Goal: Task Accomplishment & Management: Manage account settings

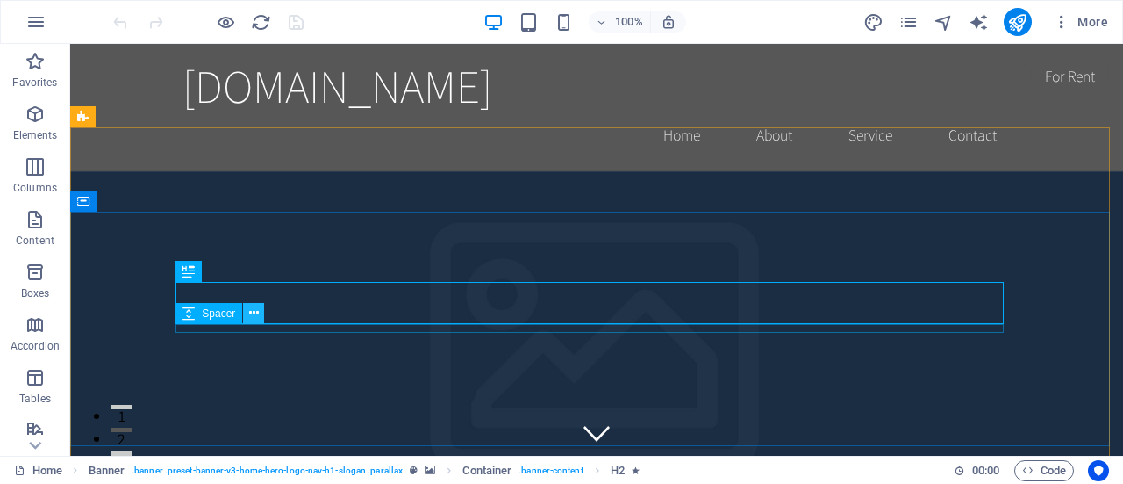
click at [263, 308] on button at bounding box center [253, 313] width 21 height 21
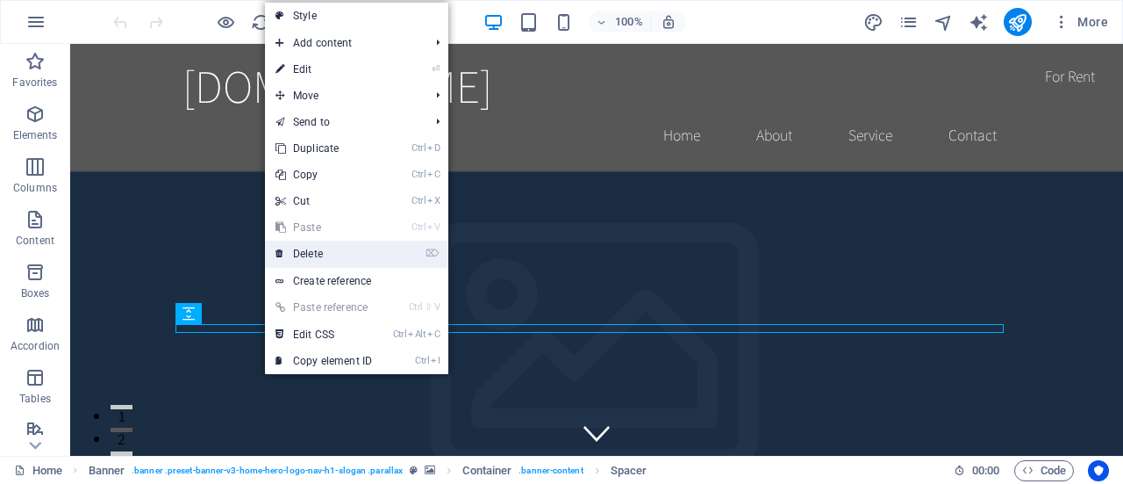
click at [346, 252] on link "⌦ Delete" at bounding box center [324, 253] width 118 height 26
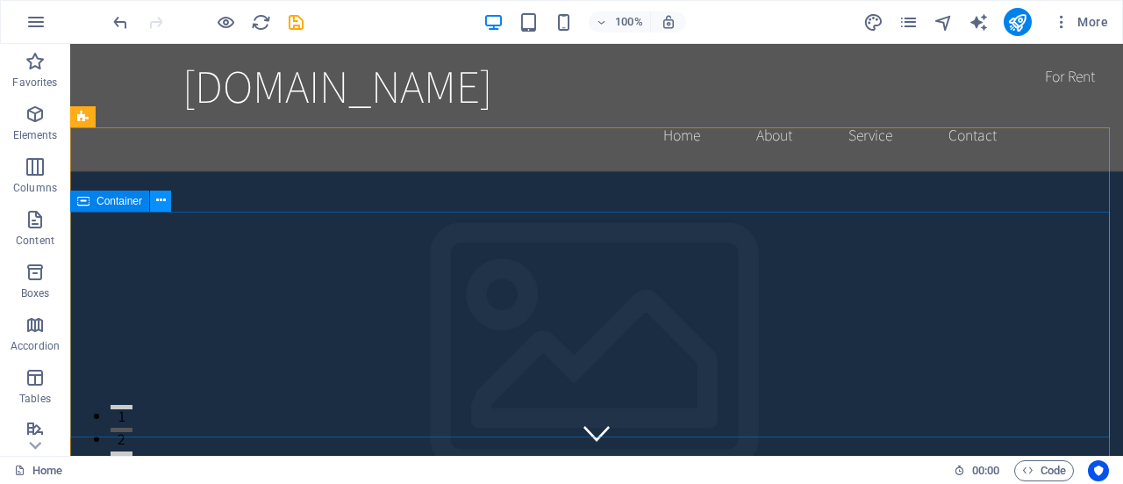
click at [160, 201] on icon at bounding box center [161, 200] width 10 height 18
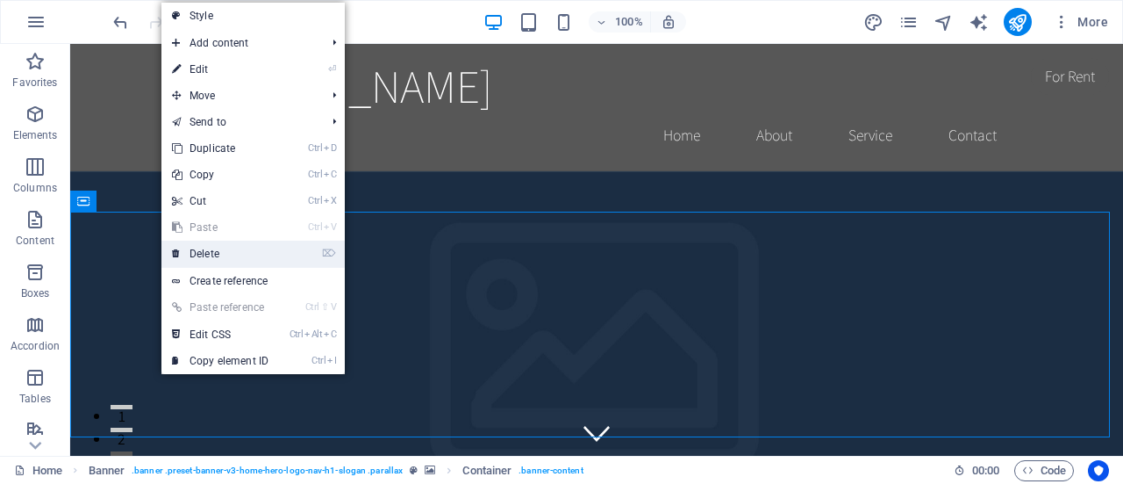
click at [225, 258] on link "⌦ Delete" at bounding box center [220, 253] width 118 height 26
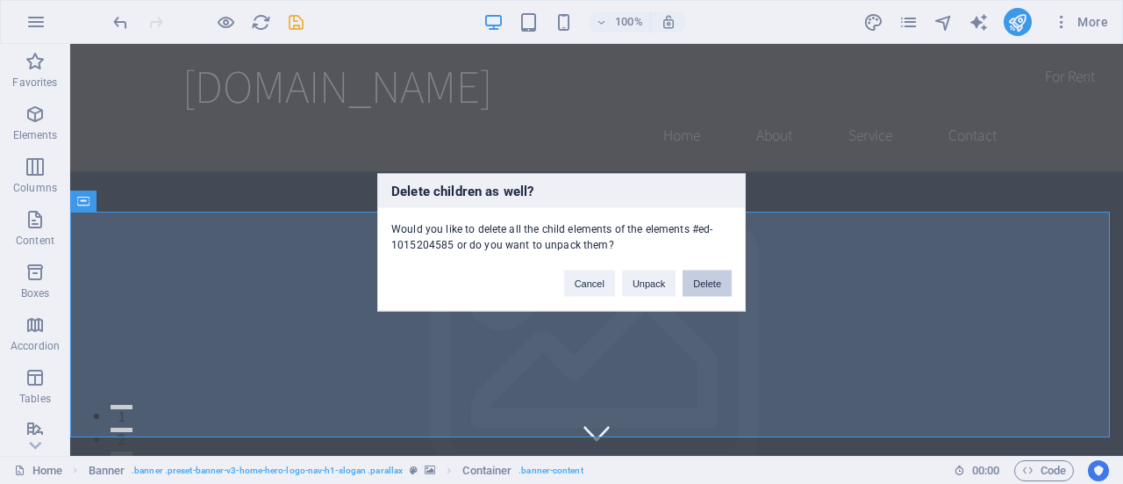
click at [711, 285] on button "Delete" at bounding box center [707, 282] width 49 height 26
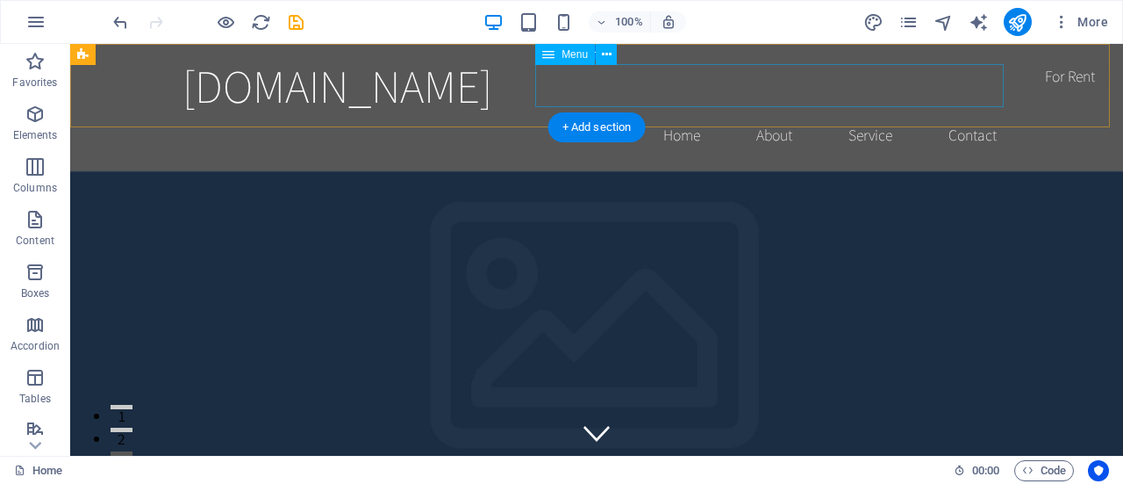
click at [674, 113] on nav "Home About Service Contact" at bounding box center [597, 135] width 828 height 44
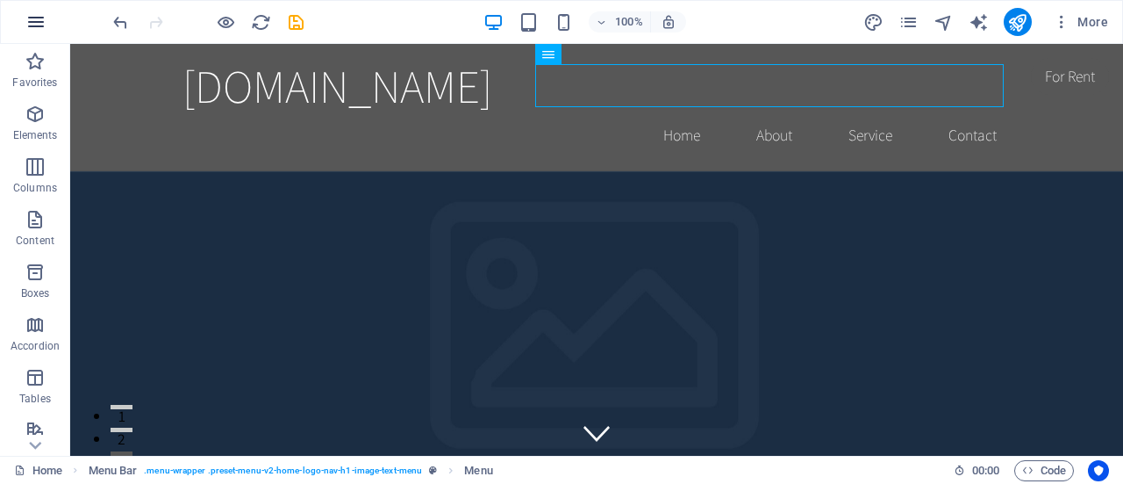
click at [50, 22] on button "button" at bounding box center [36, 22] width 42 height 42
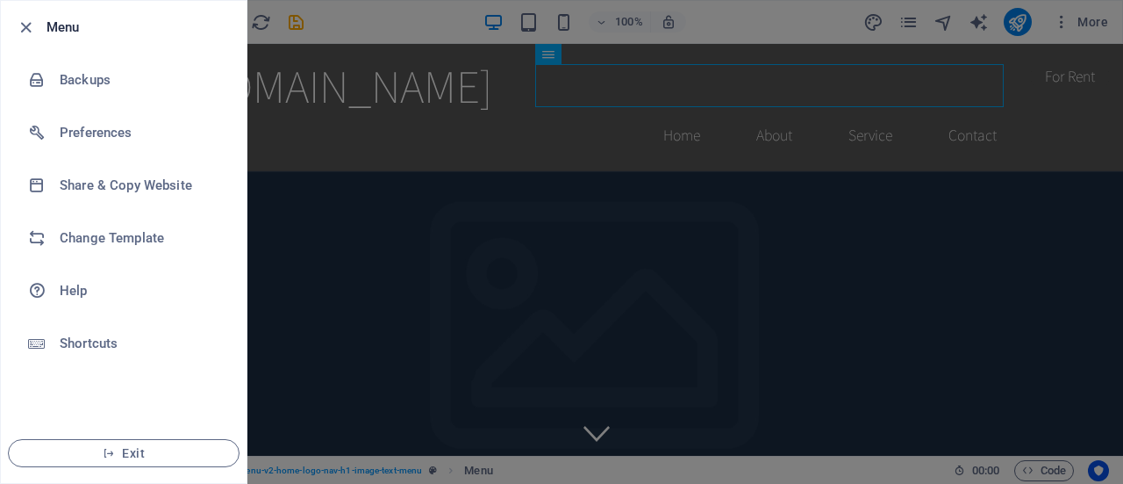
click at [421, 212] on div at bounding box center [561, 242] width 1123 height 484
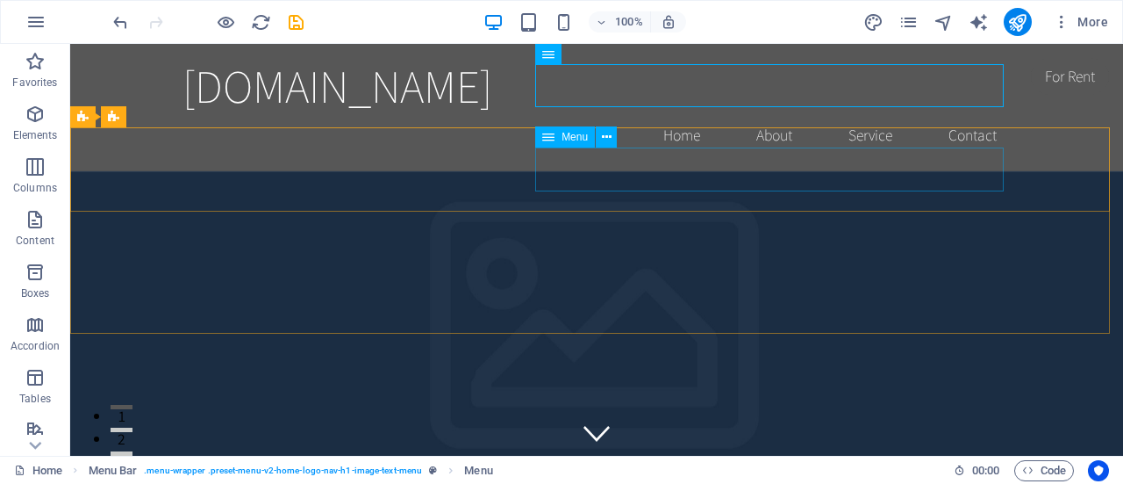
click at [577, 140] on span "Menu" at bounding box center [575, 137] width 26 height 11
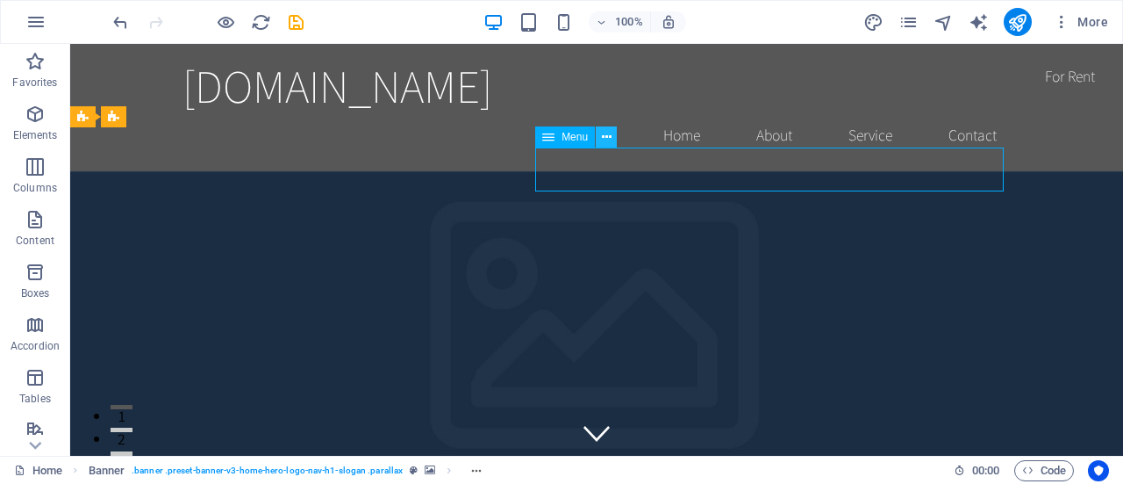
click at [607, 136] on icon at bounding box center [607, 137] width 10 height 18
click at [604, 136] on icon at bounding box center [607, 137] width 10 height 18
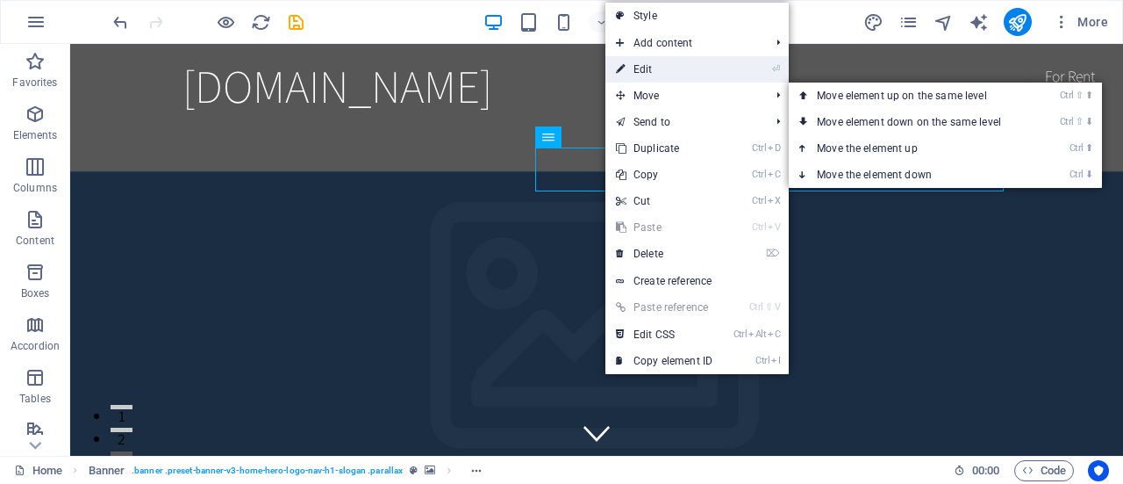
click at [653, 68] on link "⏎ Edit" at bounding box center [665, 69] width 118 height 26
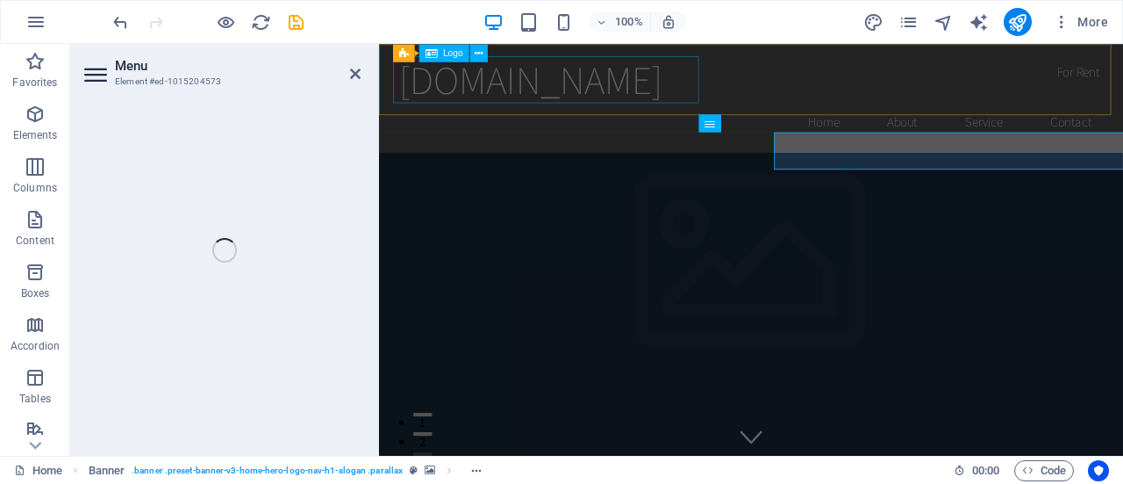
select select
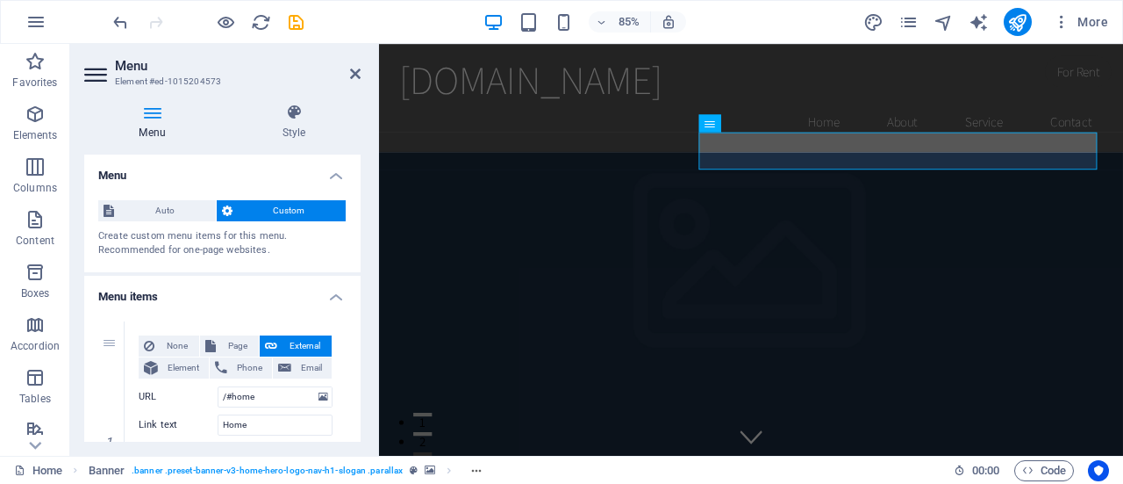
drag, startPoint x: 363, startPoint y: 167, endPoint x: 355, endPoint y: 200, distance: 34.5
click at [355, 200] on div "Menu Style Menu Auto Custom Create custom menu items for this menu. Recommended…" at bounding box center [222, 273] width 305 height 366
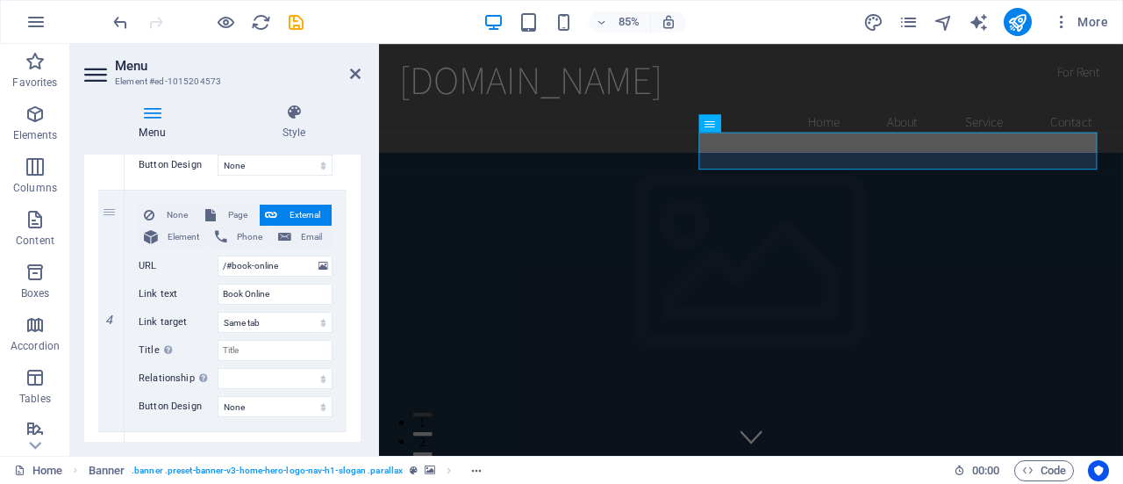
scroll to position [856, 0]
click at [284, 289] on input "Book Online" at bounding box center [275, 293] width 115 height 21
type input "B"
select select
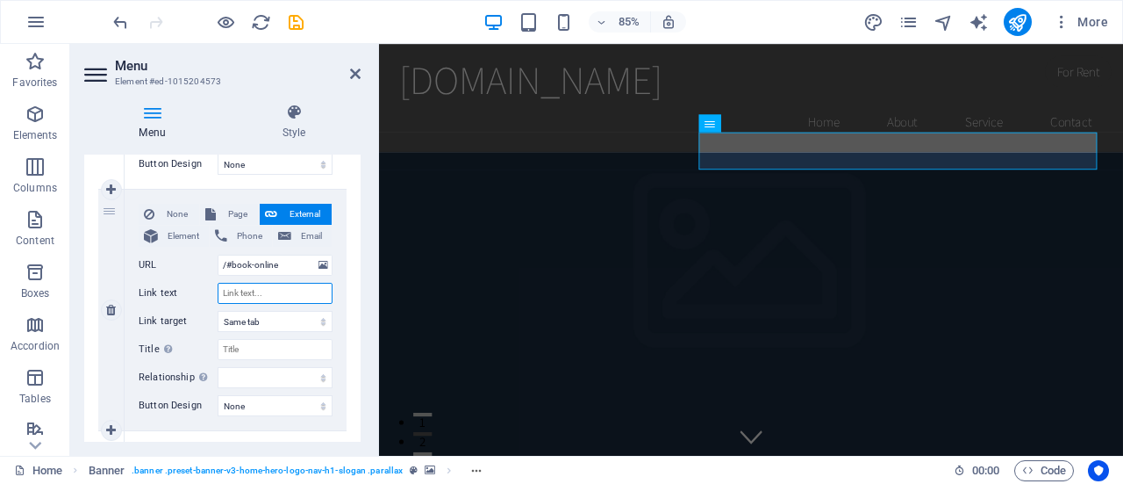
select select
click at [352, 317] on div "1 None Page External Element Phone Email Page Home Subpage Legal Notice Privacy…" at bounding box center [222, 68] width 276 height 1234
drag, startPoint x: 362, startPoint y: 350, endPoint x: 362, endPoint y: 341, distance: 8.8
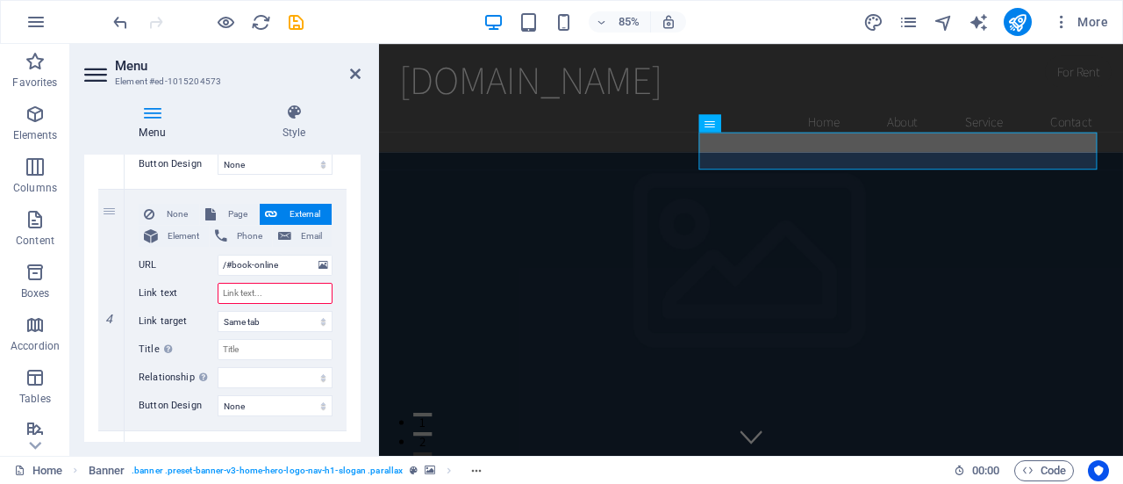
click at [362, 341] on div "Menu Style Menu Auto Custom Create custom menu items for this menu. Recommended…" at bounding box center [222, 273] width 305 height 366
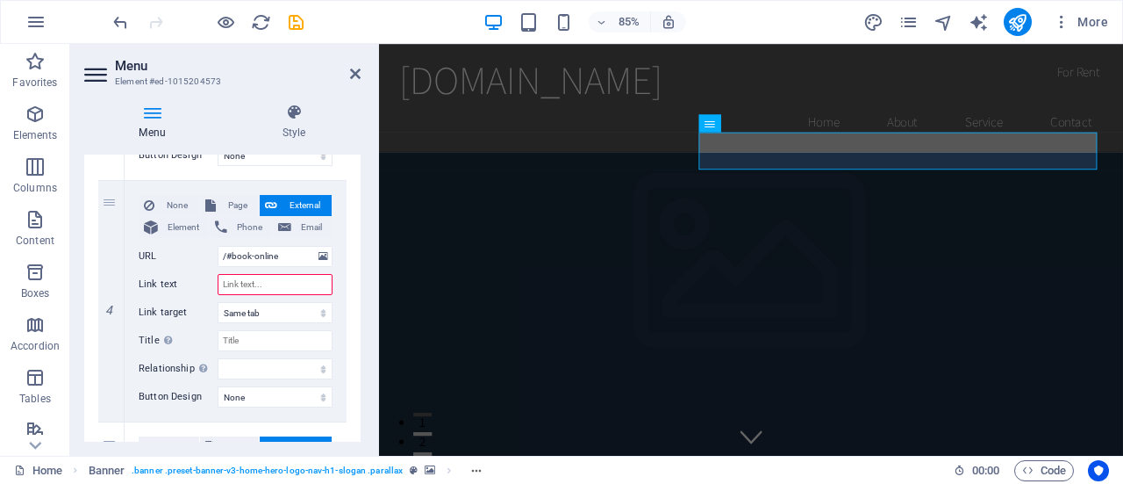
scroll to position [867, 0]
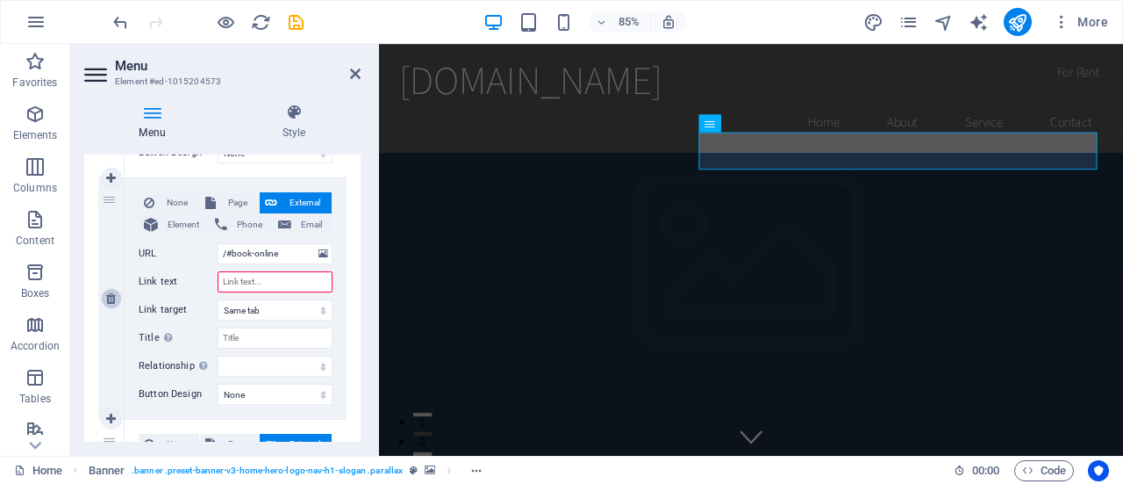
click at [115, 298] on icon at bounding box center [111, 298] width 10 height 12
select select
type input "/#contact"
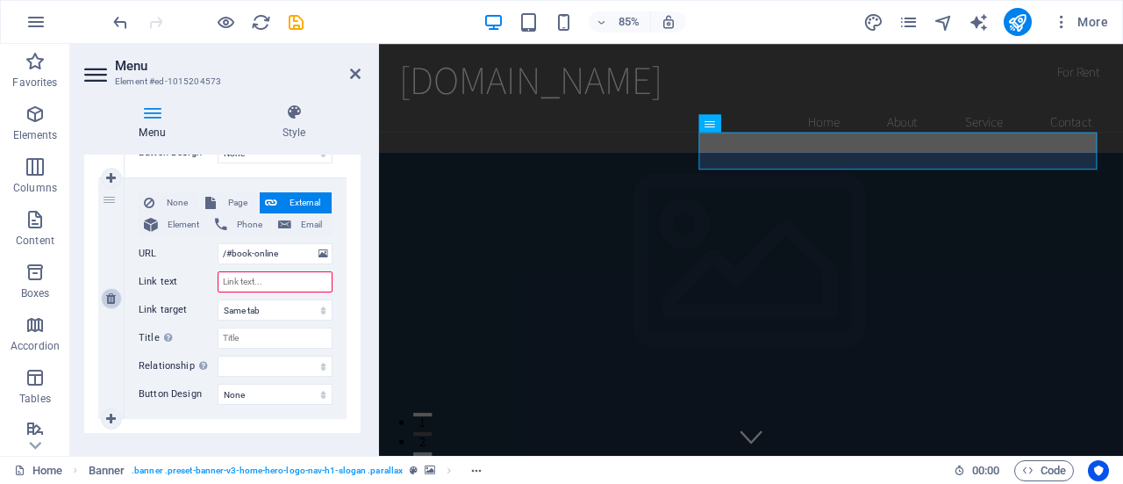
type input "Contact"
select select
click at [650, 356] on figure at bounding box center [817, 413] width 876 height 484
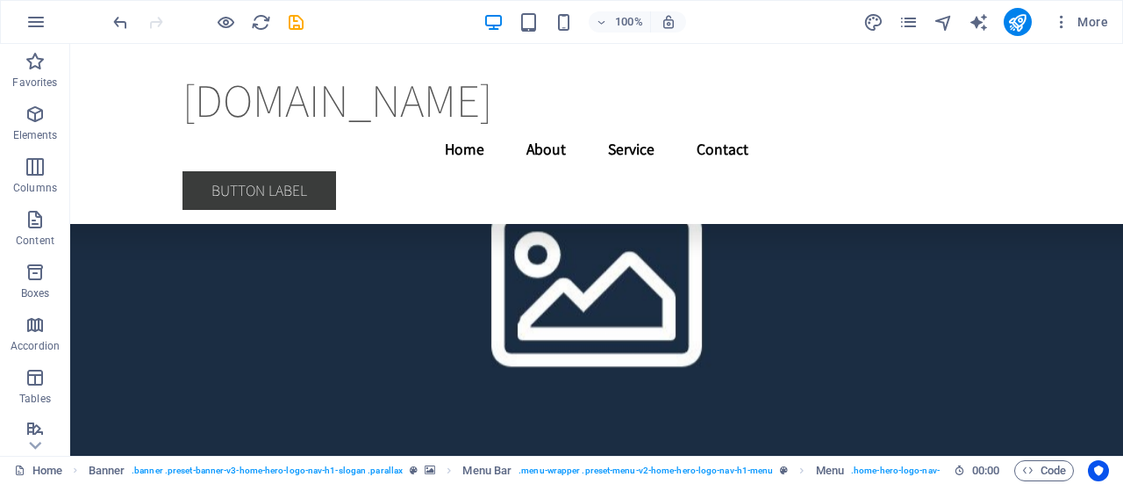
scroll to position [7816, 0]
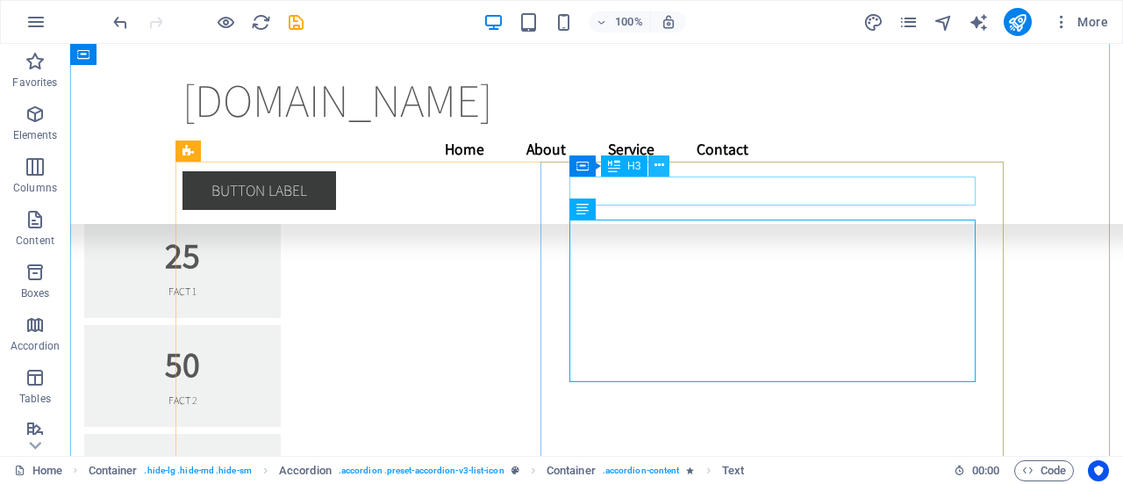
click at [656, 167] on icon at bounding box center [660, 165] width 10 height 18
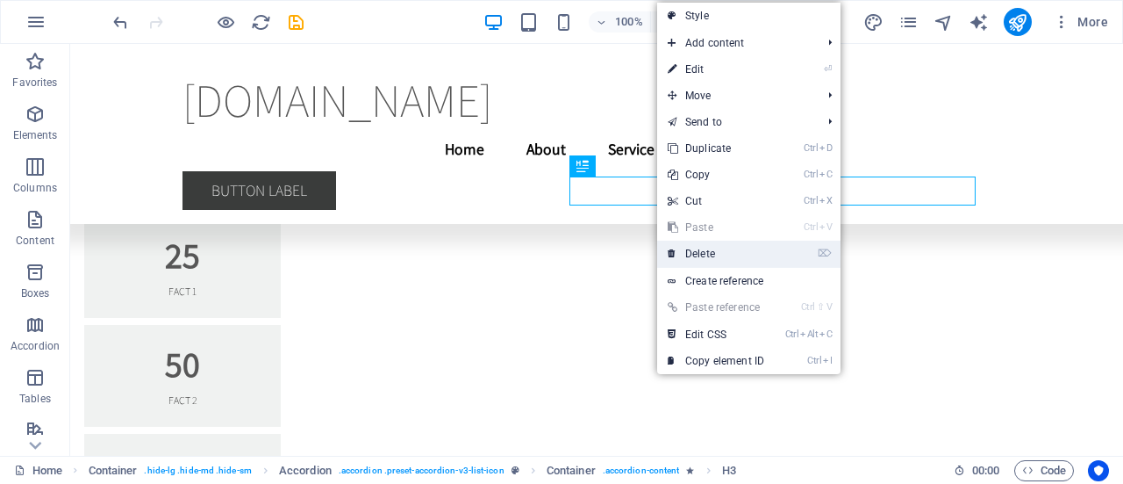
click at [739, 260] on link "⌦ Delete" at bounding box center [716, 253] width 118 height 26
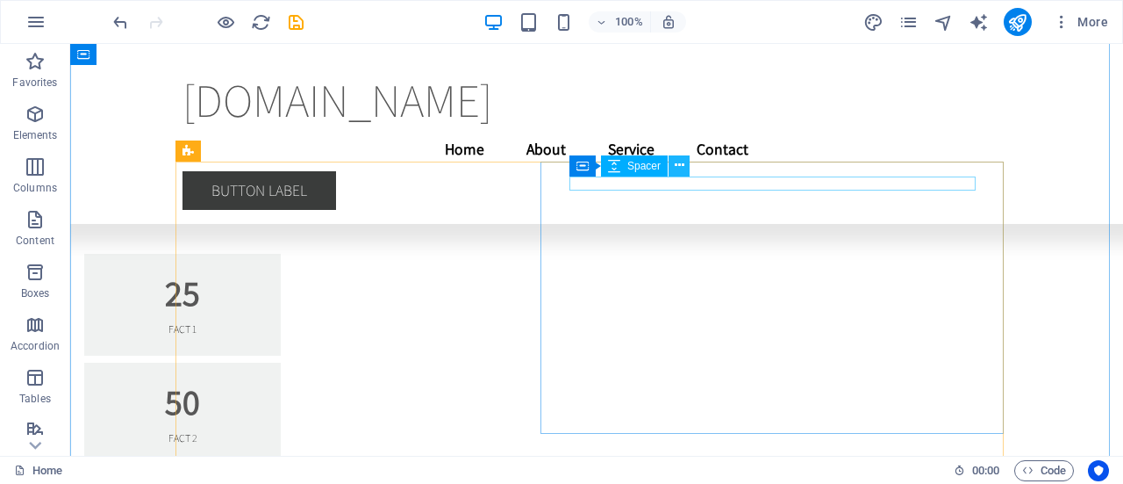
click at [685, 166] on button at bounding box center [679, 165] width 21 height 21
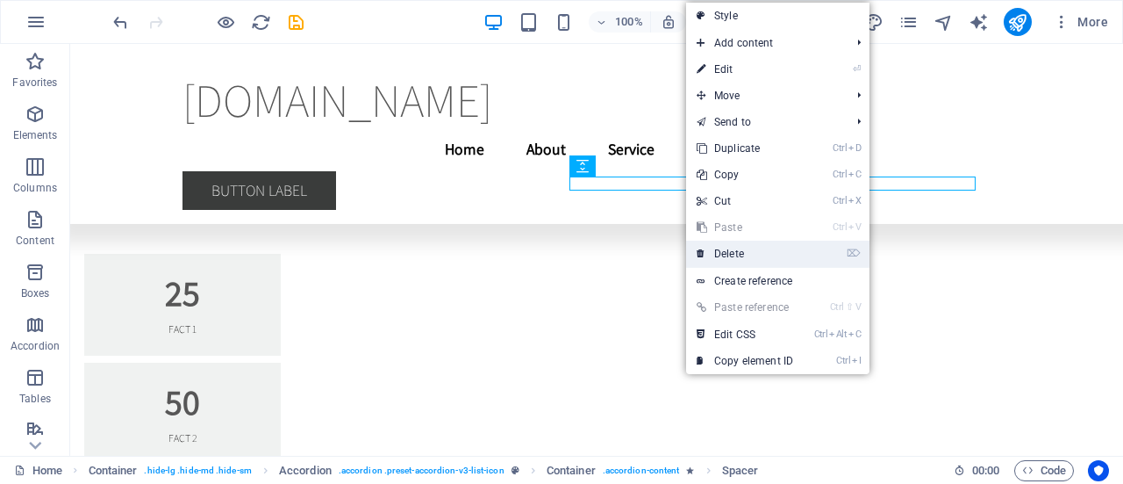
click at [742, 252] on link "⌦ Delete" at bounding box center [745, 253] width 118 height 26
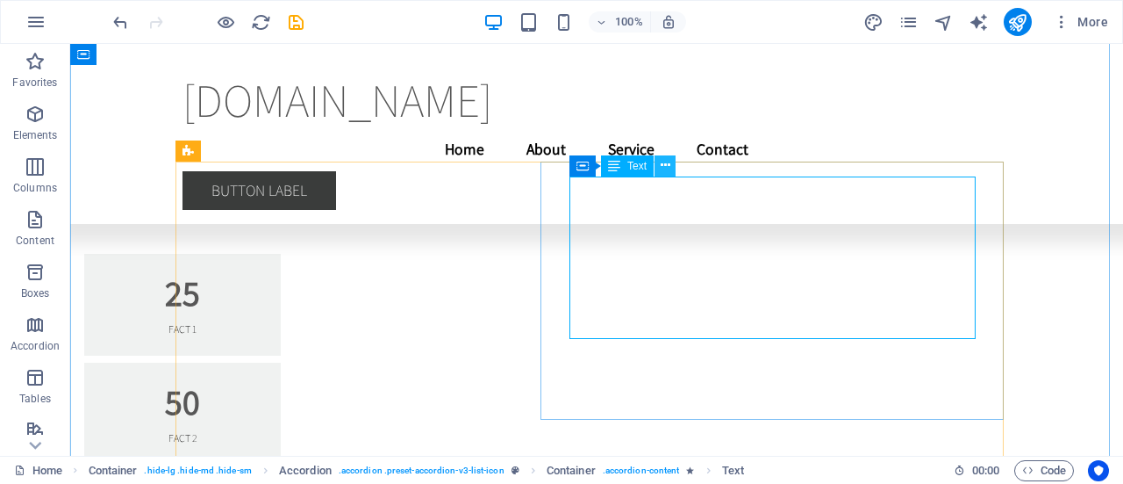
click at [667, 168] on icon at bounding box center [666, 165] width 10 height 18
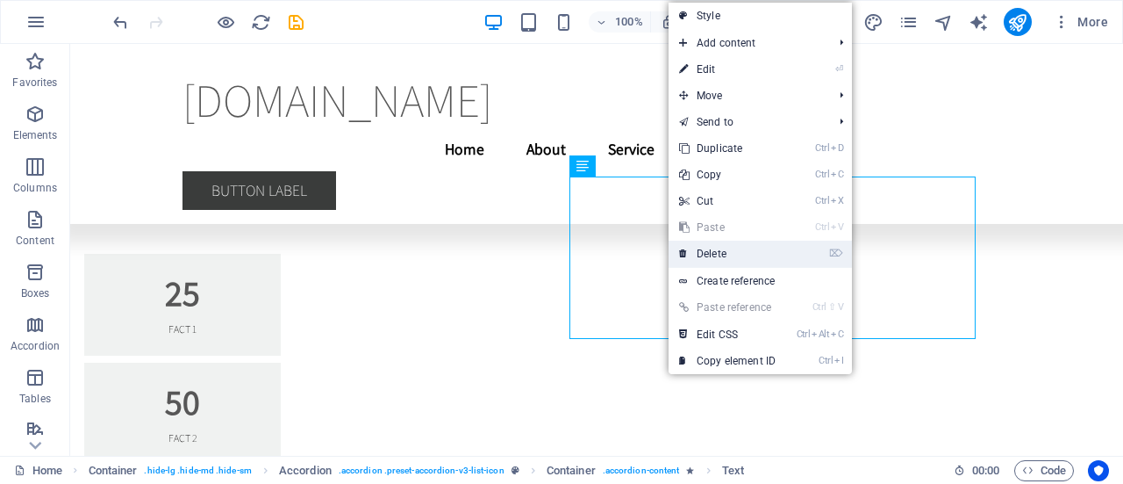
click at [722, 251] on link "⌦ Delete" at bounding box center [728, 253] width 118 height 26
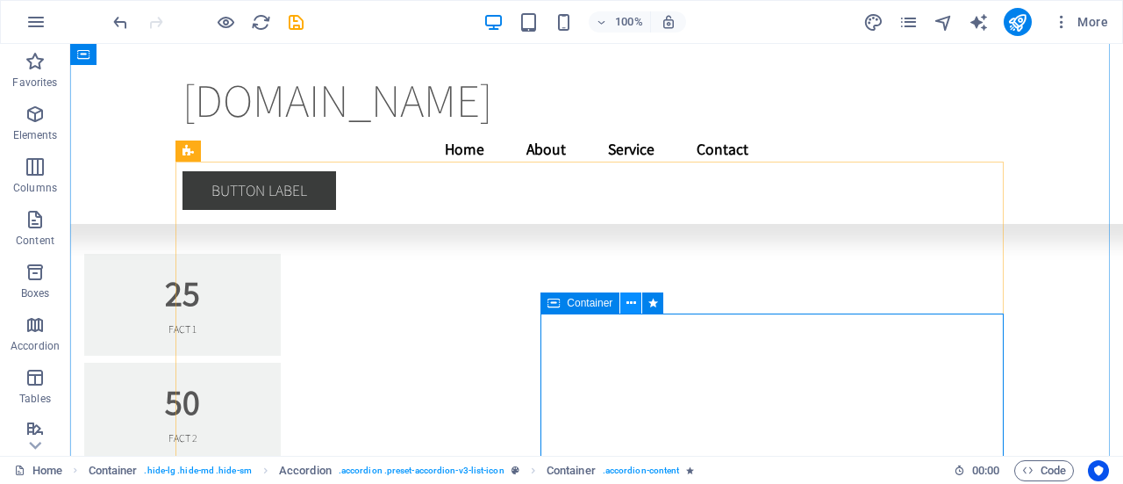
click at [636, 298] on button at bounding box center [630, 302] width 21 height 21
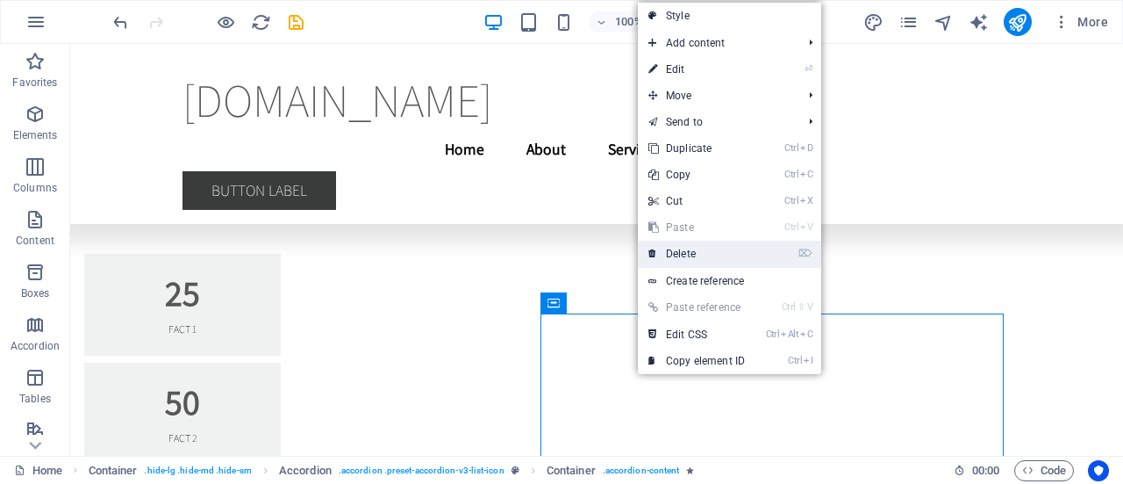
click at [686, 255] on link "⌦ Delete" at bounding box center [697, 253] width 118 height 26
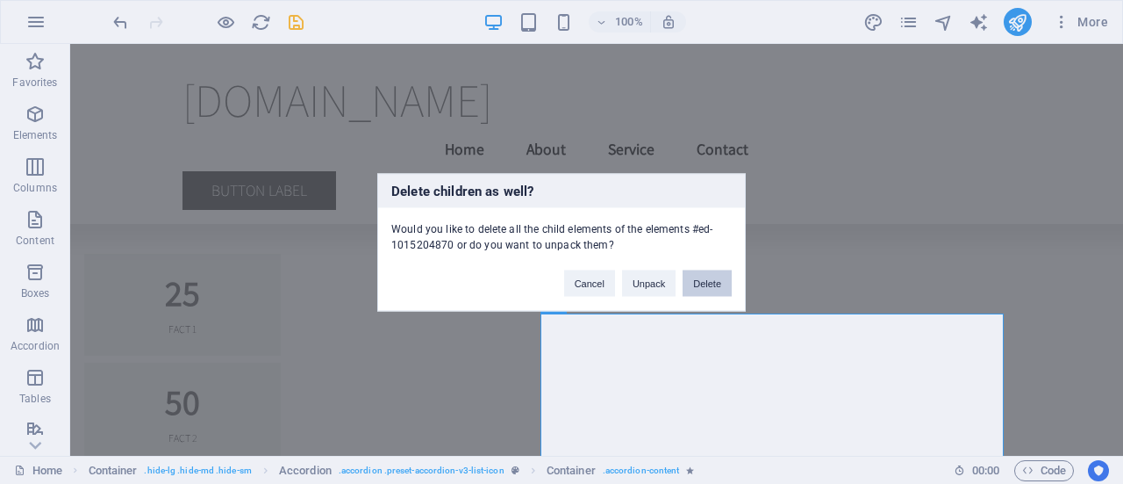
click at [714, 288] on button "Delete" at bounding box center [707, 282] width 49 height 26
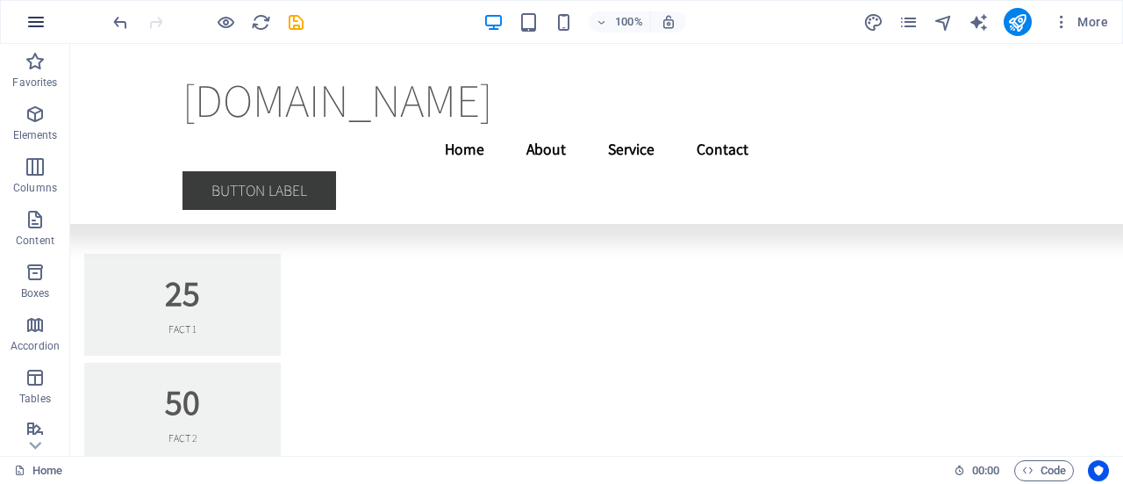
click at [33, 32] on button "button" at bounding box center [36, 22] width 42 height 42
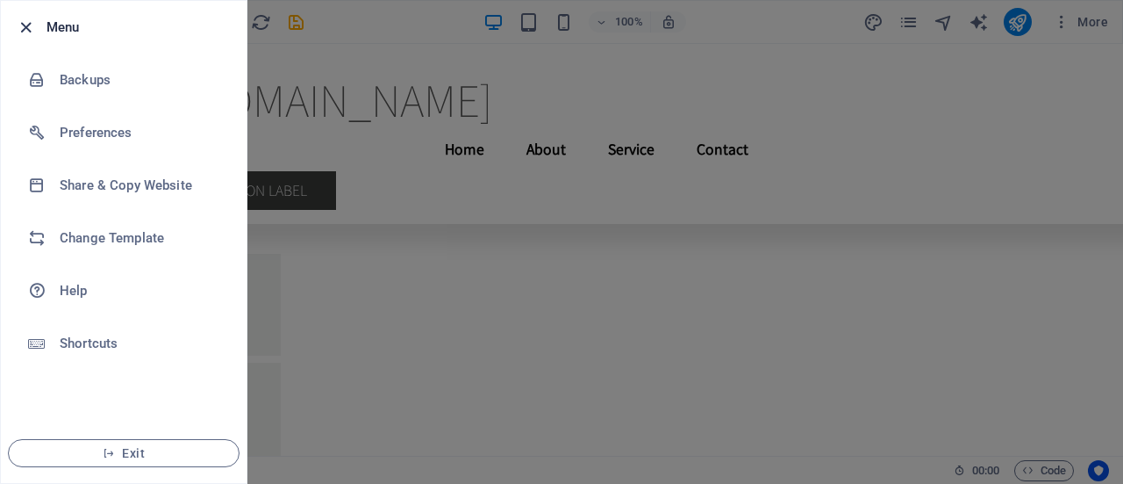
click at [28, 25] on icon "button" at bounding box center [26, 28] width 20 height 20
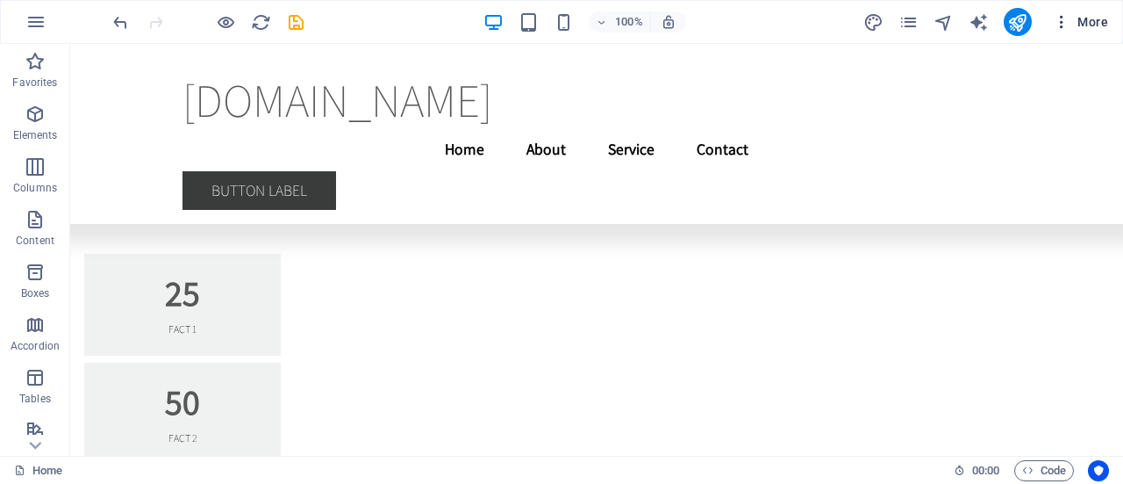
click at [1079, 30] on span "More" at bounding box center [1080, 22] width 55 height 18
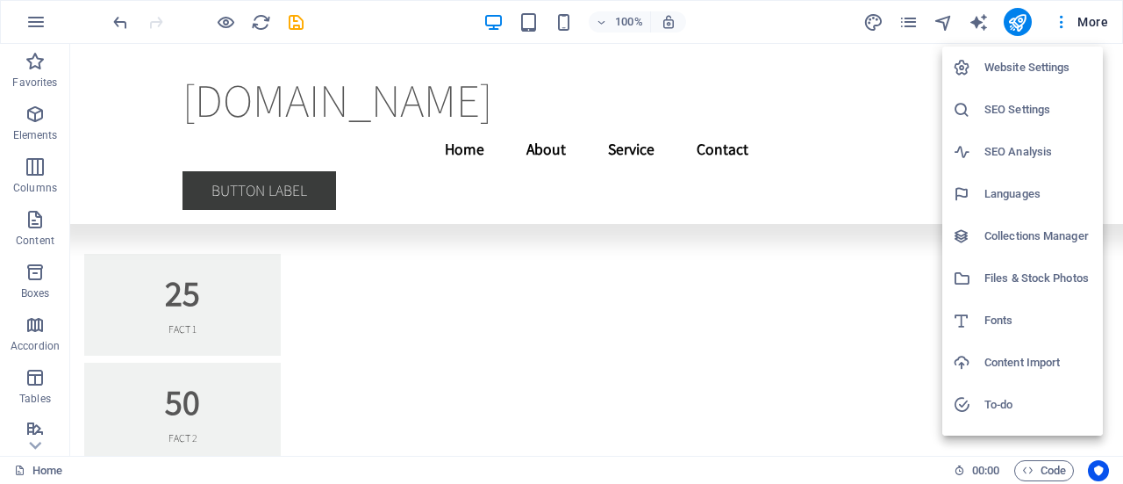
click at [983, 22] on div at bounding box center [561, 242] width 1123 height 484
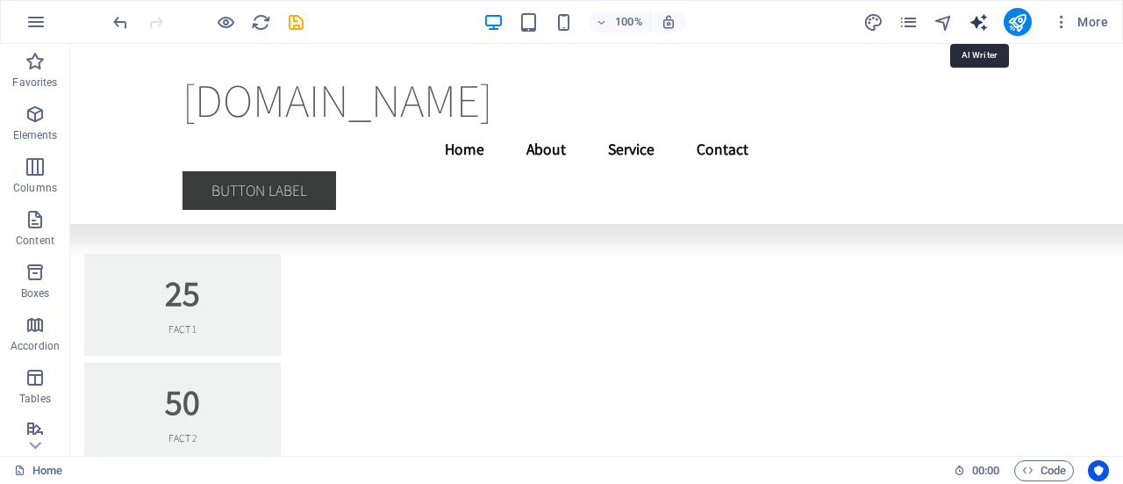
click at [973, 23] on icon "text_generator" at bounding box center [979, 22] width 20 height 20
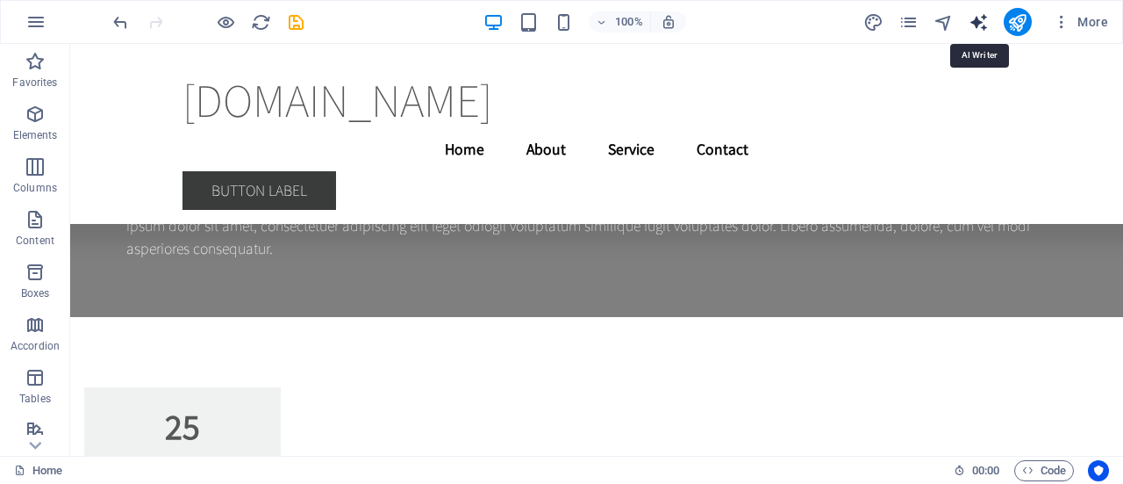
select select "English"
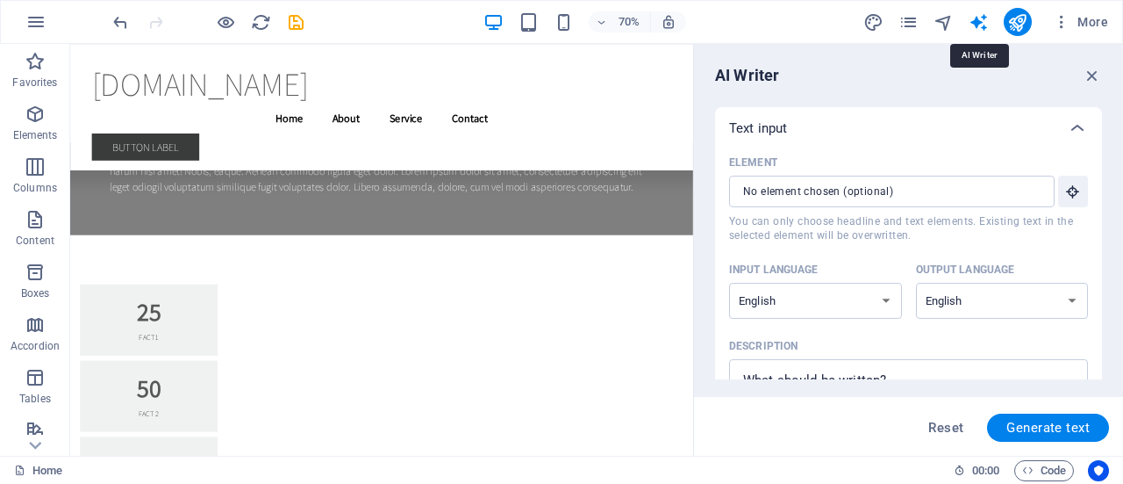
scroll to position [0, 0]
click at [1102, 78] on div "AI Writer Text input Element ​ You can only choose headline and text elements. …" at bounding box center [908, 250] width 429 height 412
click at [1092, 76] on icon "button" at bounding box center [1092, 75] width 19 height 19
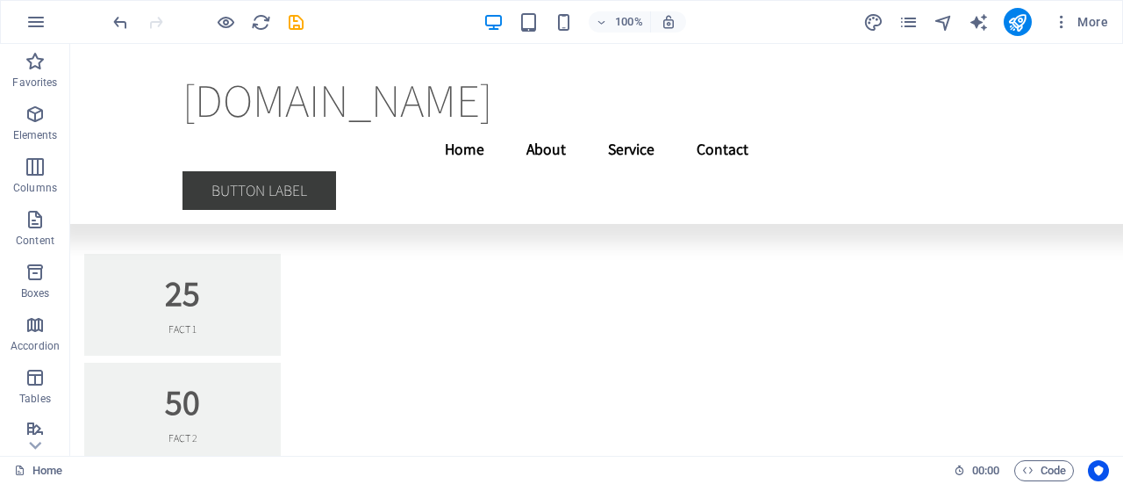
scroll to position [10918, 0]
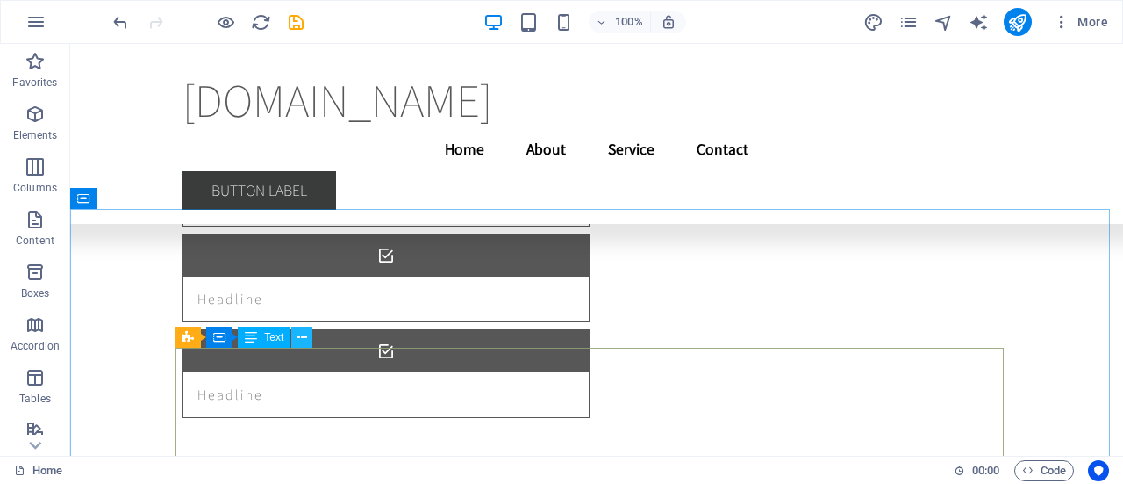
click at [300, 343] on icon at bounding box center [303, 337] width 10 height 18
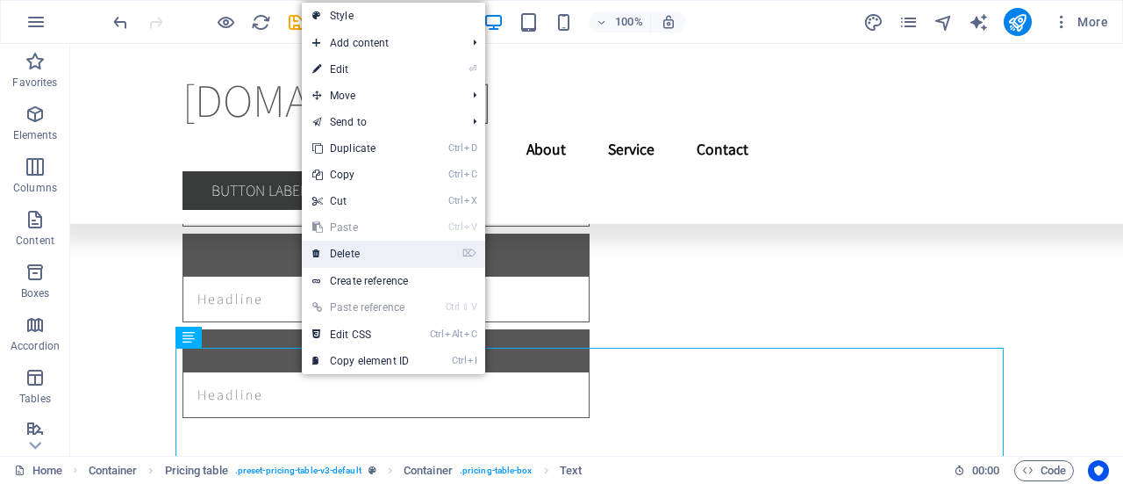
click at [339, 254] on link "⌦ Delete" at bounding box center [361, 253] width 118 height 26
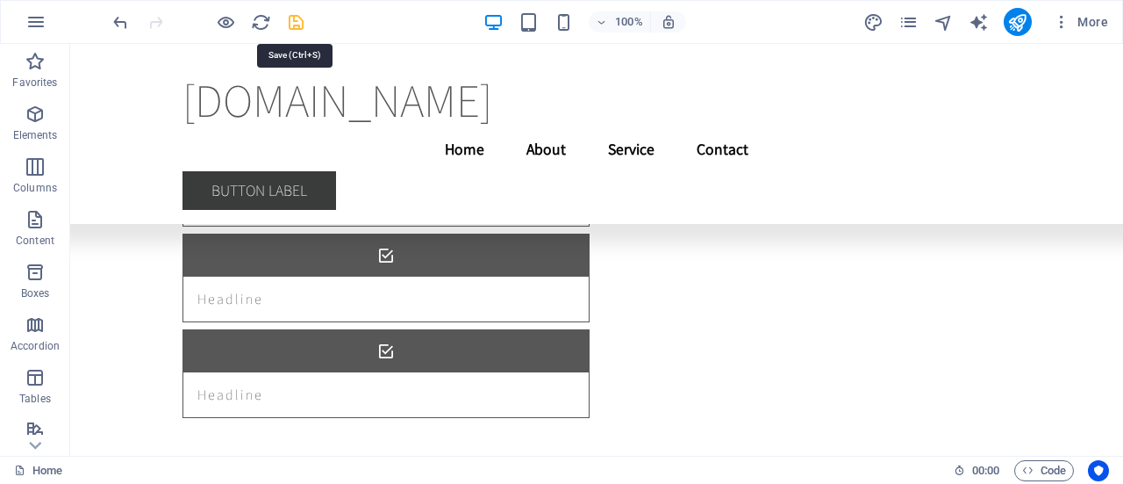
click at [302, 16] on icon "save" at bounding box center [296, 22] width 20 height 20
checkbox input "false"
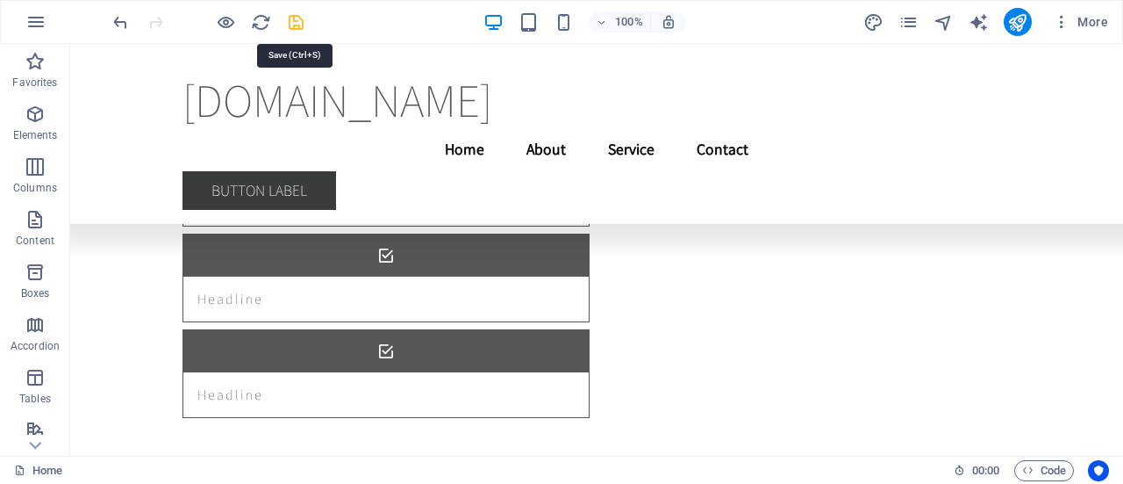
checkbox input "false"
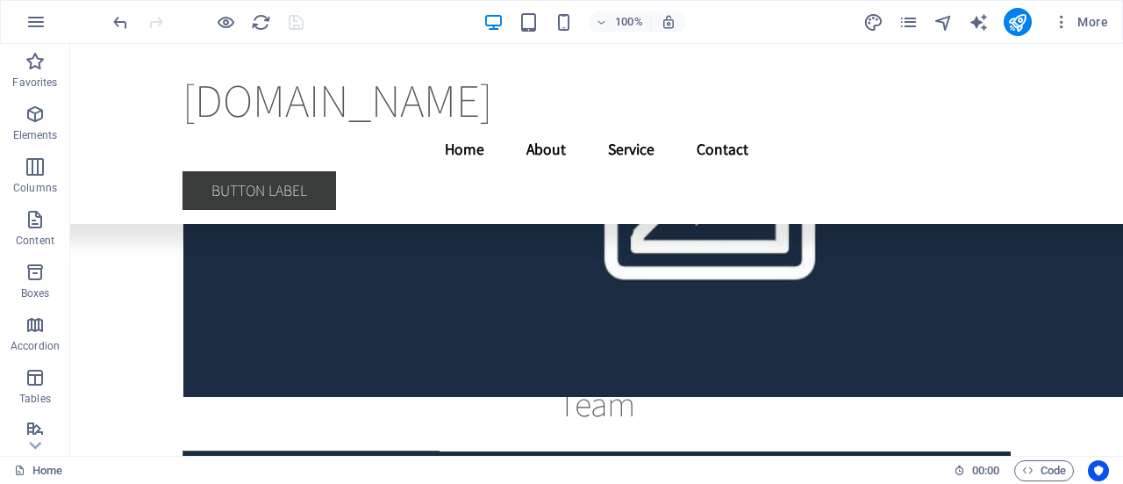
scroll to position [24809, 0]
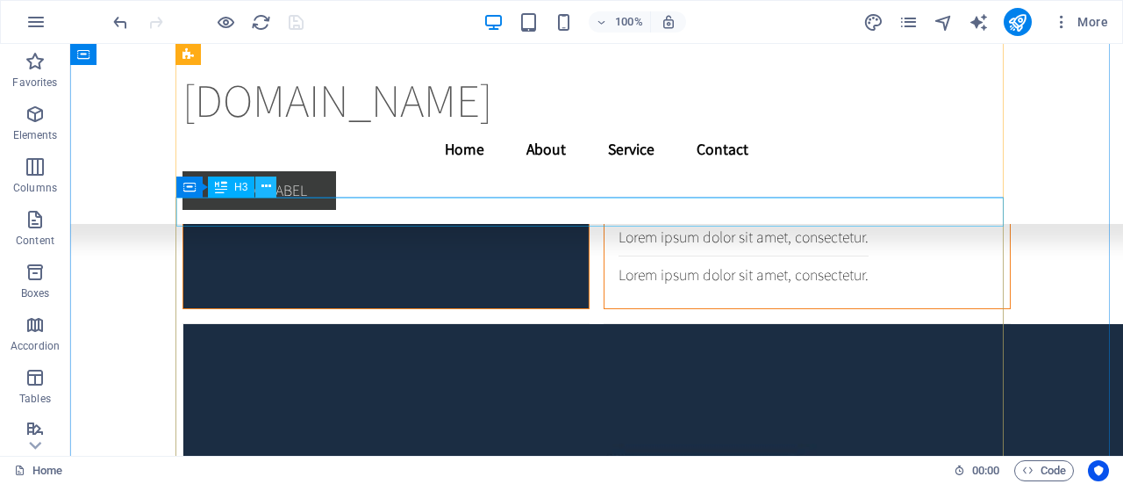
click at [272, 196] on button at bounding box center [265, 186] width 21 height 21
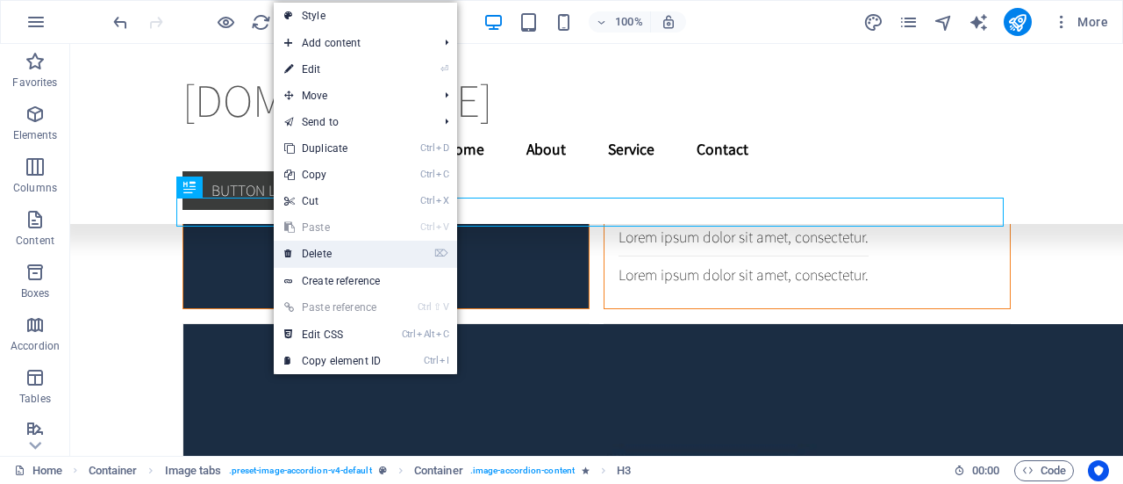
click at [335, 254] on link "⌦ Delete" at bounding box center [333, 253] width 118 height 26
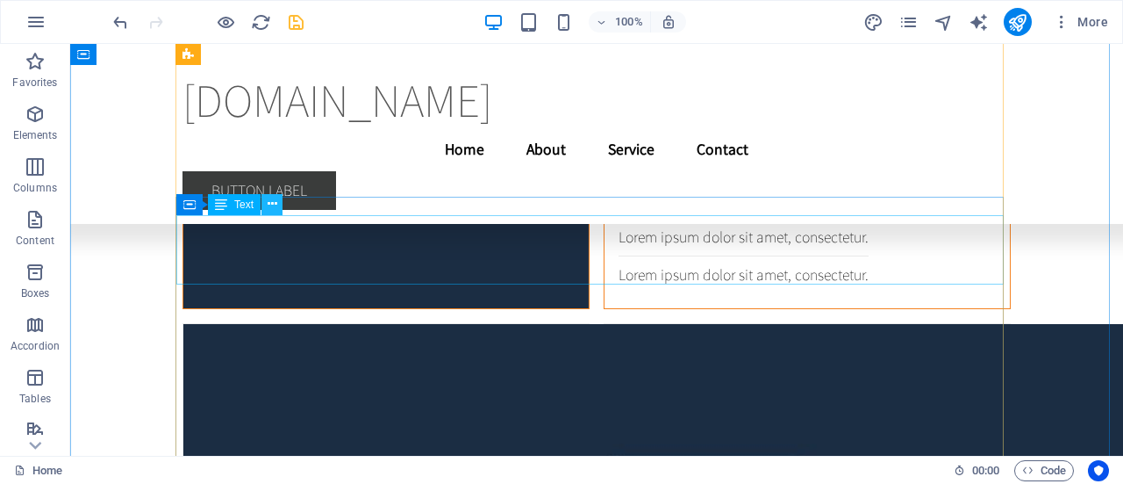
click at [276, 208] on icon at bounding box center [273, 204] width 10 height 18
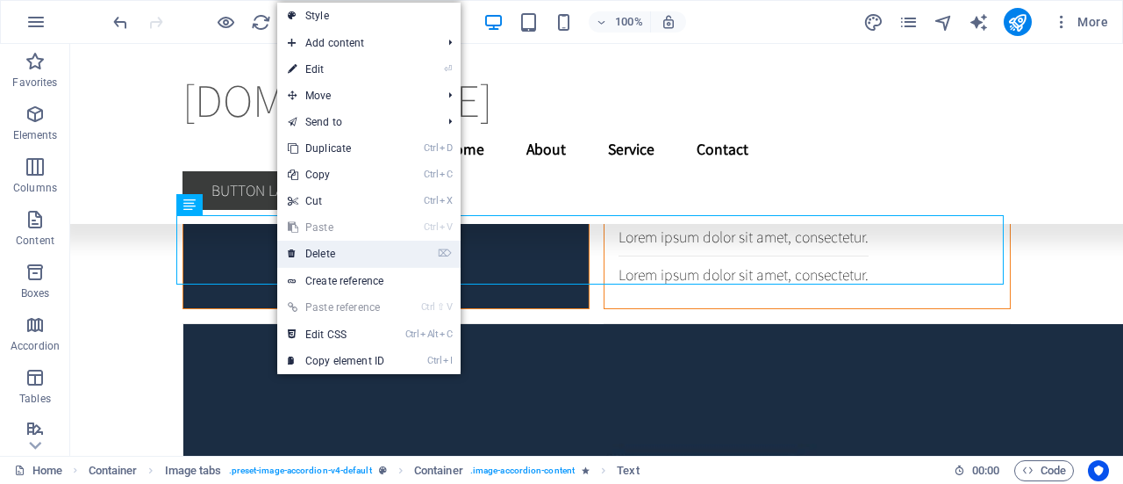
click at [327, 258] on link "⌦ Delete" at bounding box center [336, 253] width 118 height 26
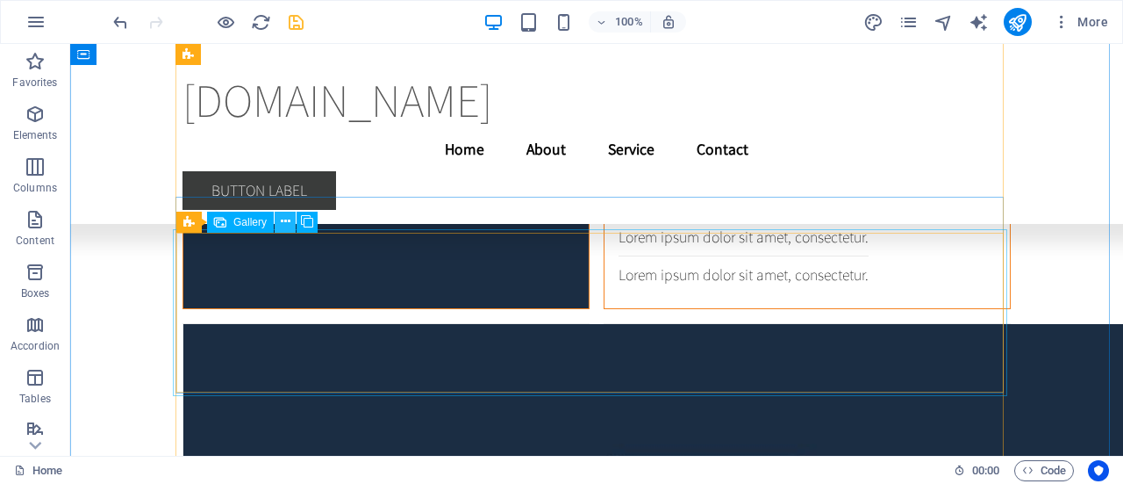
click at [286, 226] on icon at bounding box center [286, 221] width 10 height 18
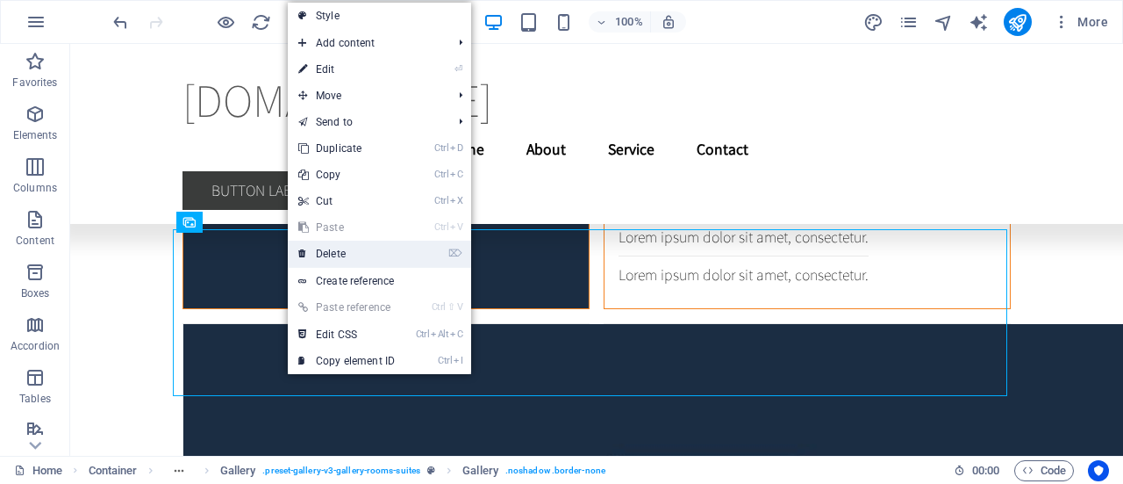
click at [346, 259] on link "⌦ Delete" at bounding box center [347, 253] width 118 height 26
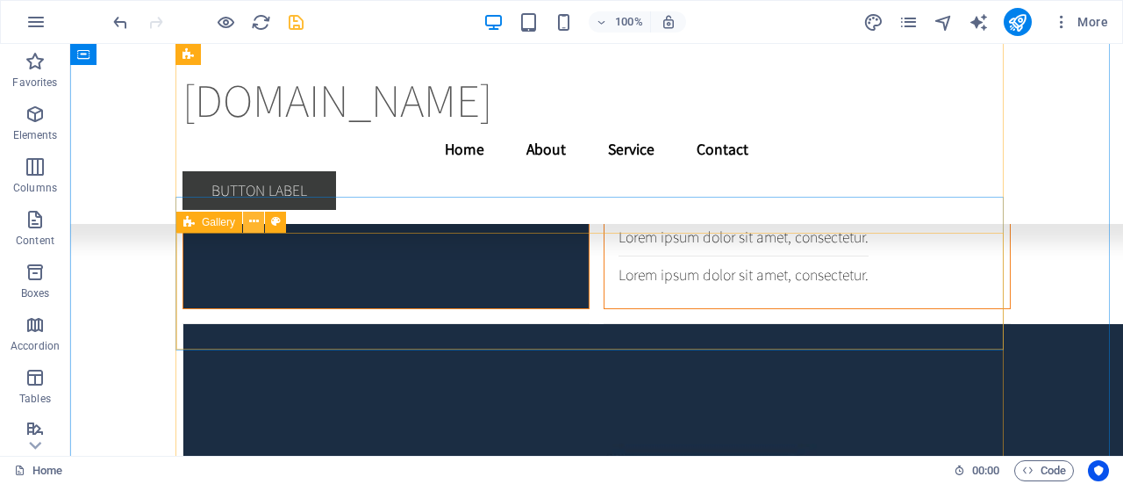
click at [260, 217] on button at bounding box center [253, 222] width 21 height 21
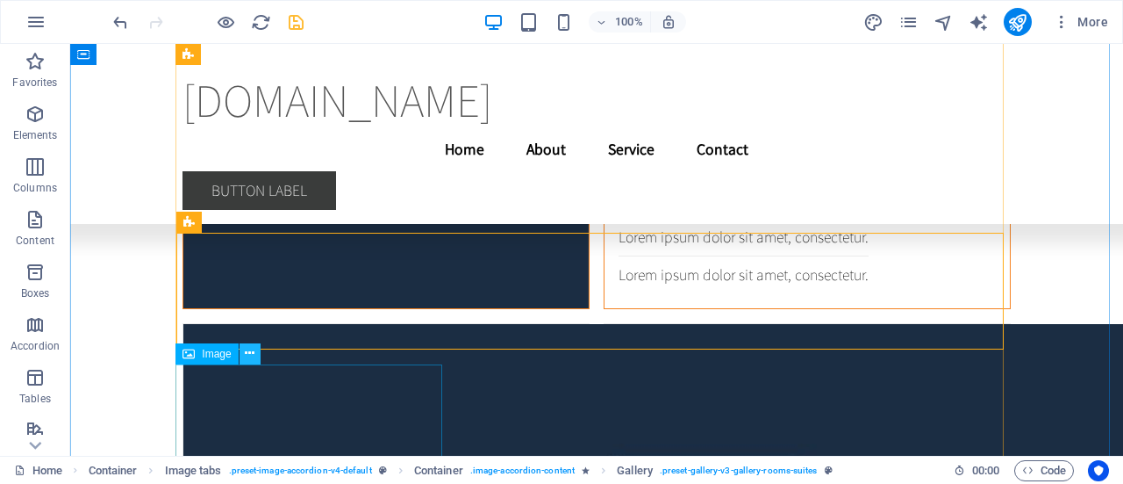
click at [250, 359] on icon at bounding box center [250, 353] width 10 height 18
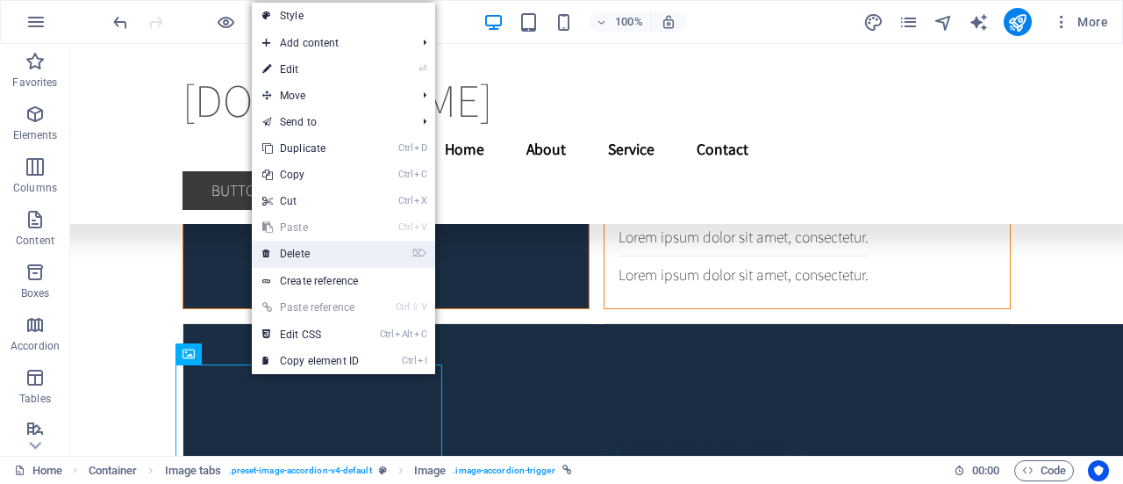
click at [304, 259] on link "⌦ Delete" at bounding box center [311, 253] width 118 height 26
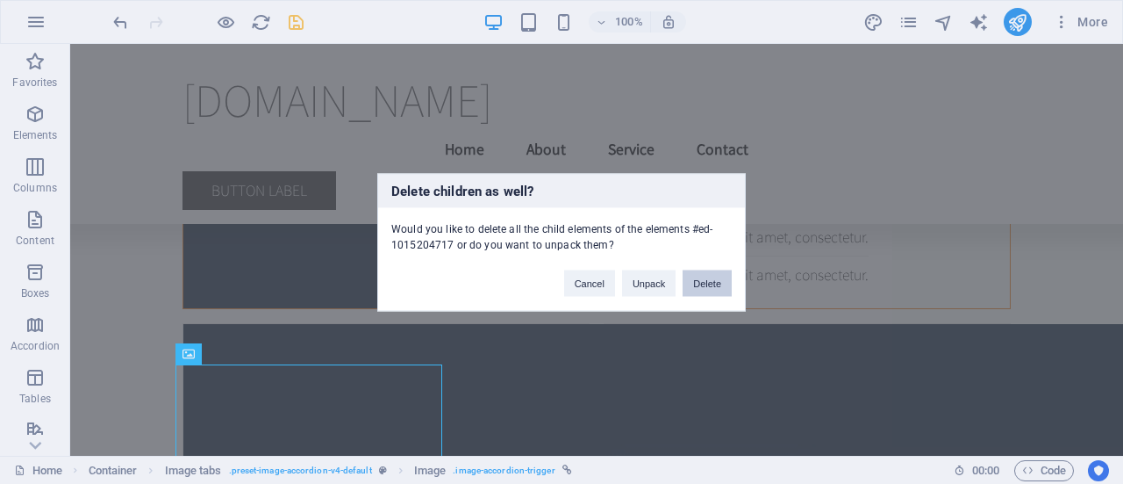
click at [712, 273] on button "Delete" at bounding box center [707, 282] width 49 height 26
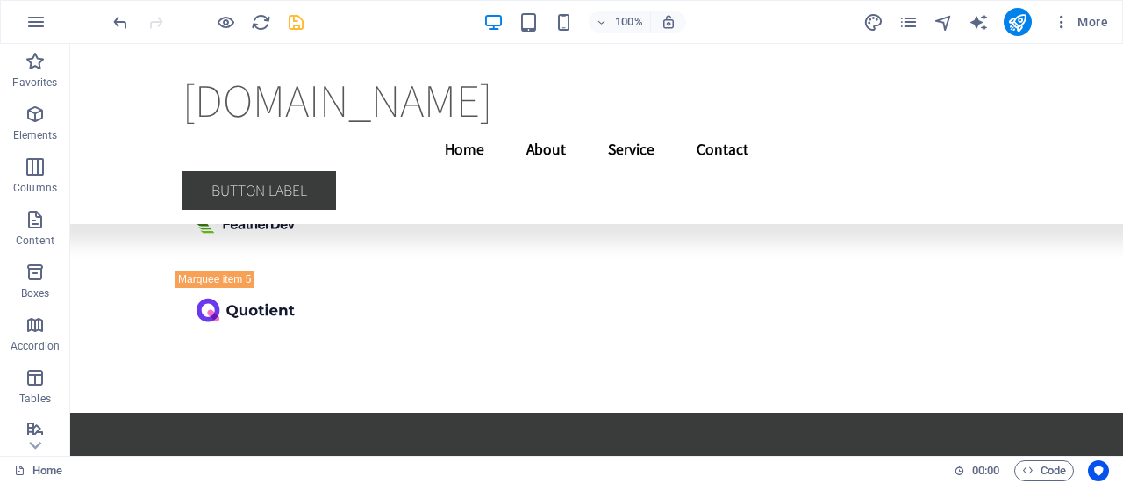
scroll to position [33657, 0]
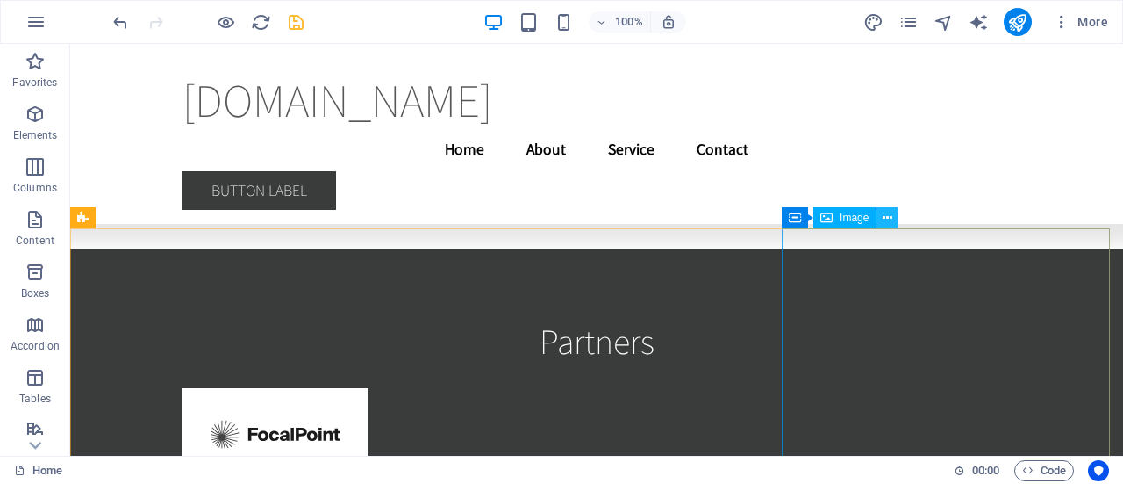
click at [887, 218] on icon at bounding box center [888, 218] width 10 height 18
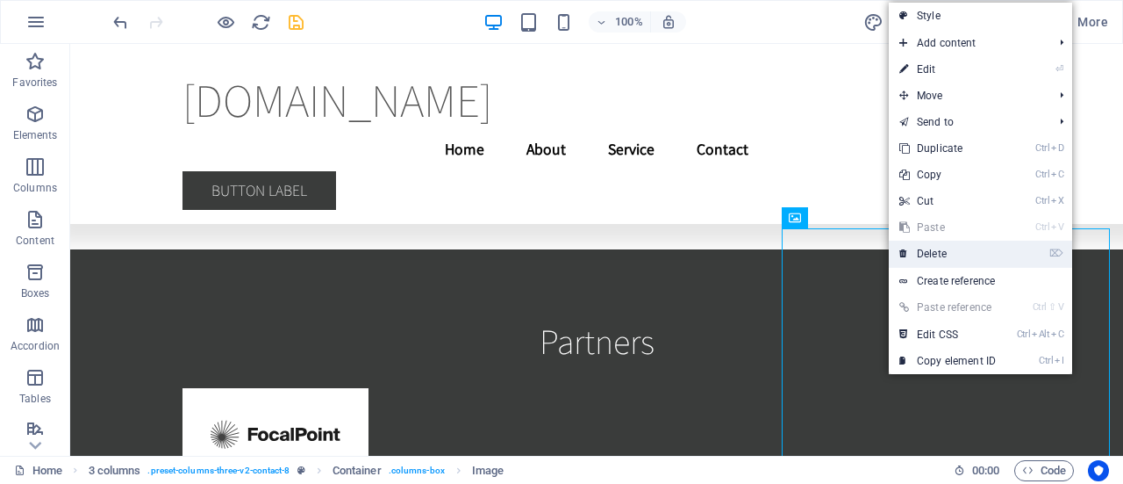
click at [941, 254] on link "⌦ Delete" at bounding box center [948, 253] width 118 height 26
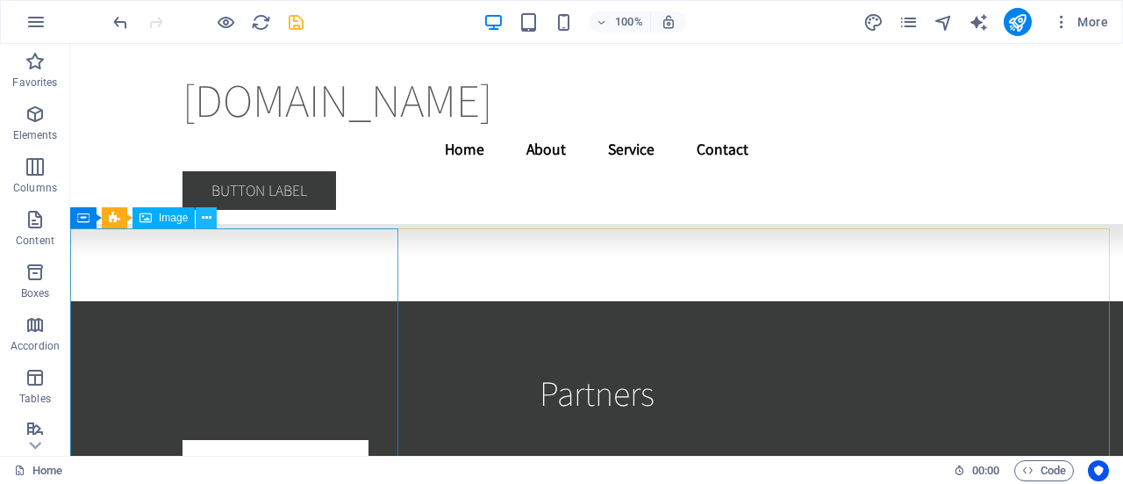
click at [212, 226] on button at bounding box center [206, 217] width 21 height 21
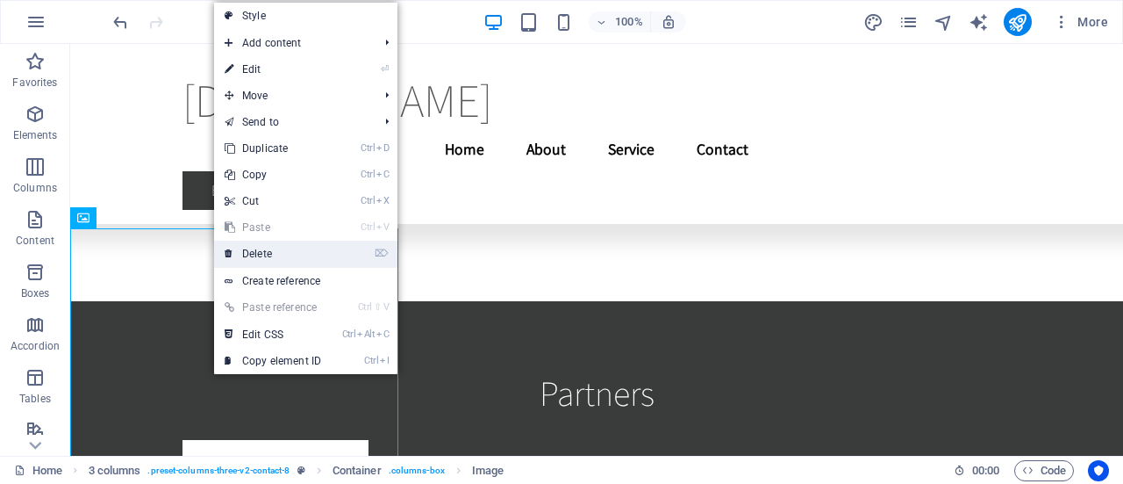
click at [249, 263] on link "⌦ Delete" at bounding box center [273, 253] width 118 height 26
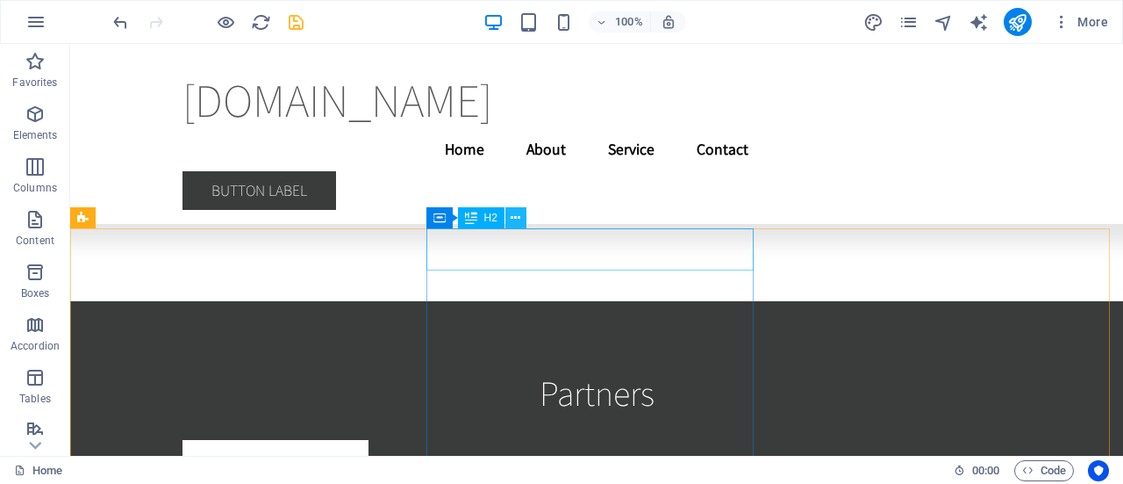
click at [513, 223] on icon at bounding box center [516, 218] width 10 height 18
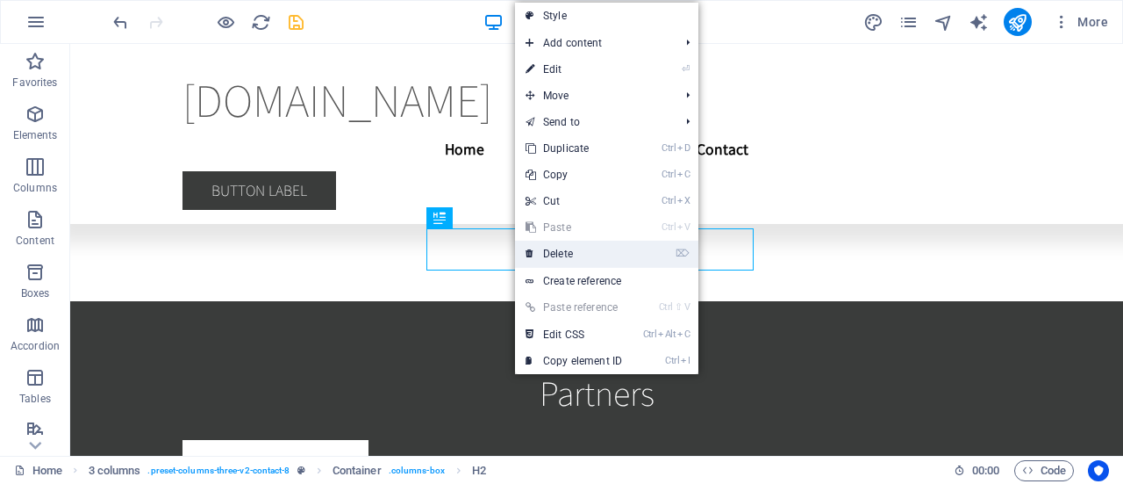
click at [553, 247] on link "⌦ Delete" at bounding box center [574, 253] width 118 height 26
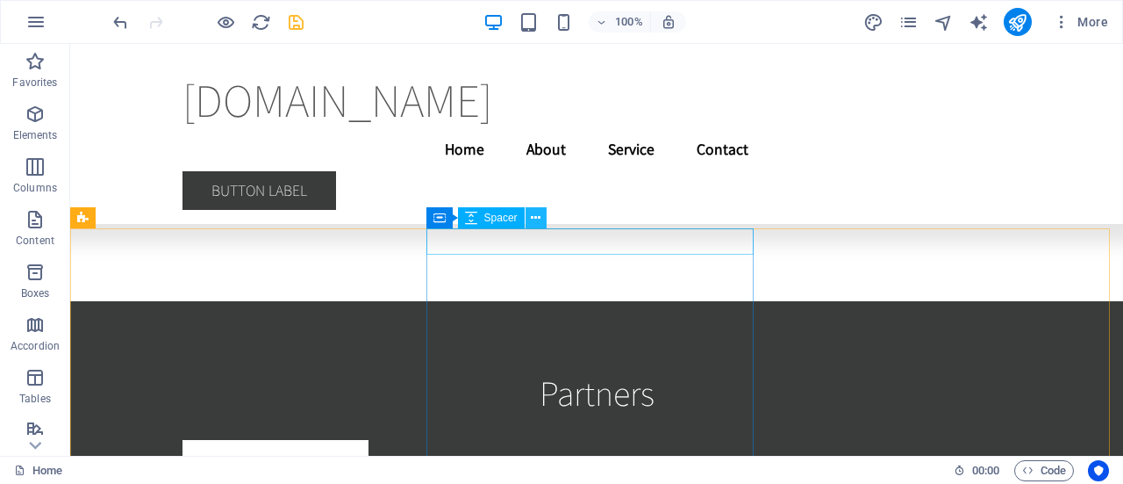
click at [535, 220] on icon at bounding box center [536, 218] width 10 height 18
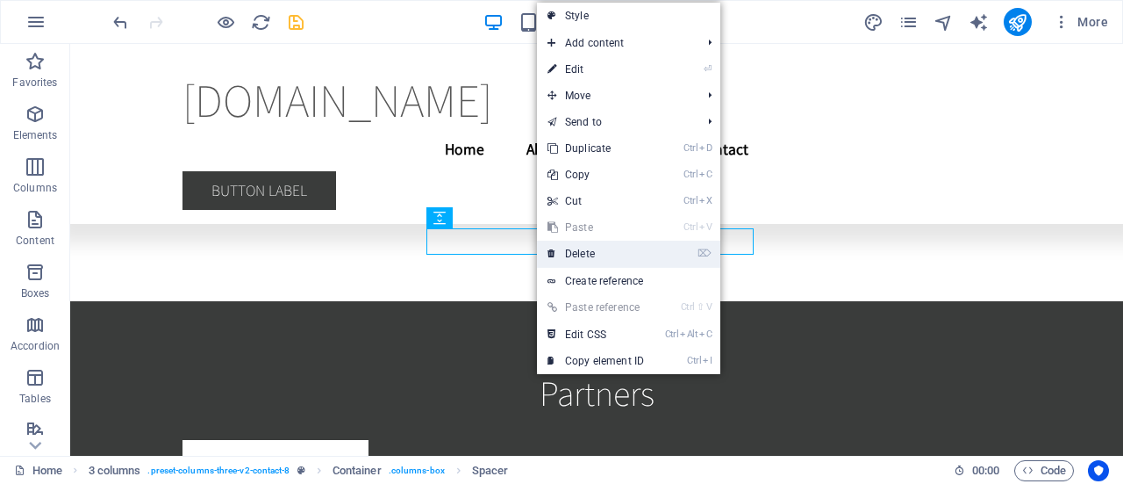
click at [566, 249] on link "⌦ Delete" at bounding box center [596, 253] width 118 height 26
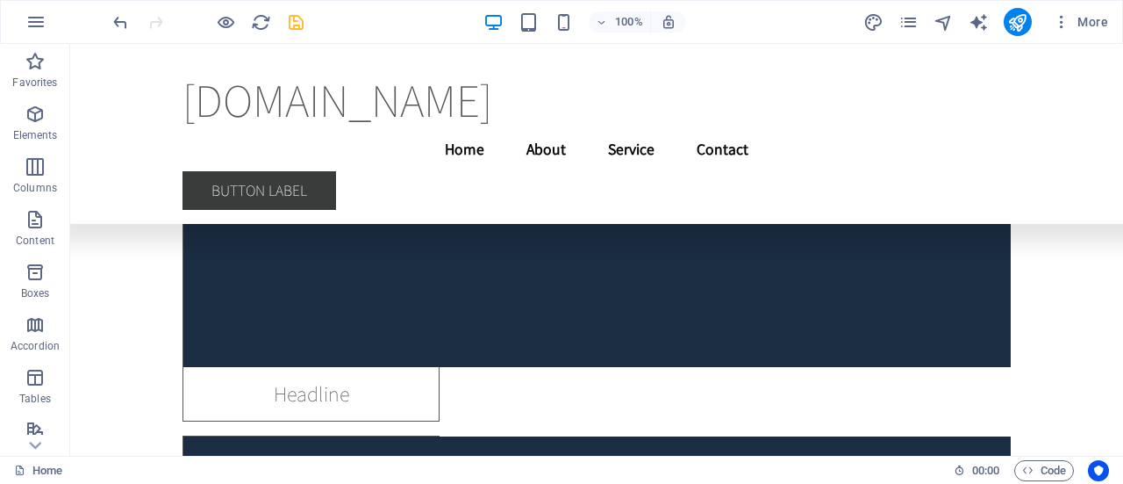
scroll to position [28684, 0]
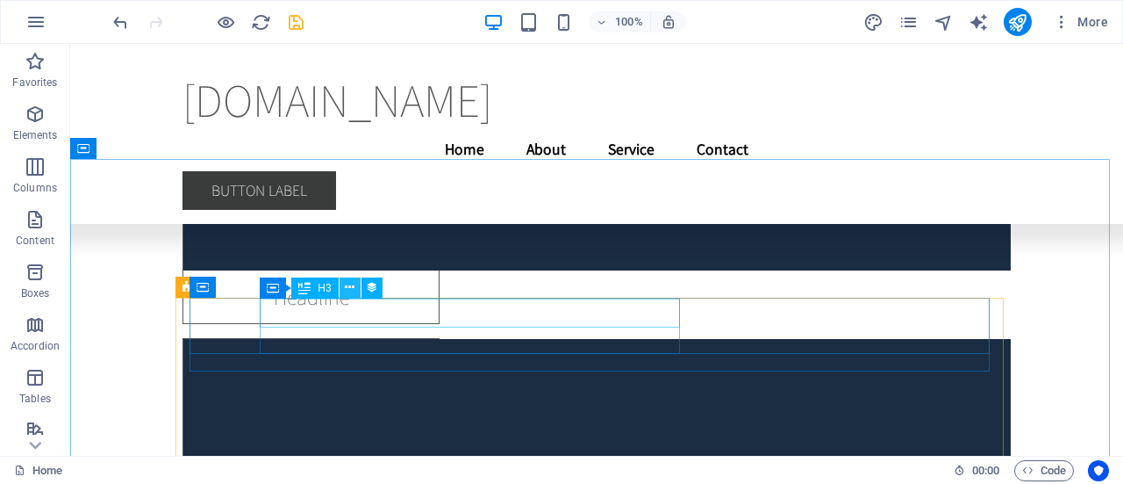
click at [349, 283] on icon at bounding box center [350, 287] width 10 height 18
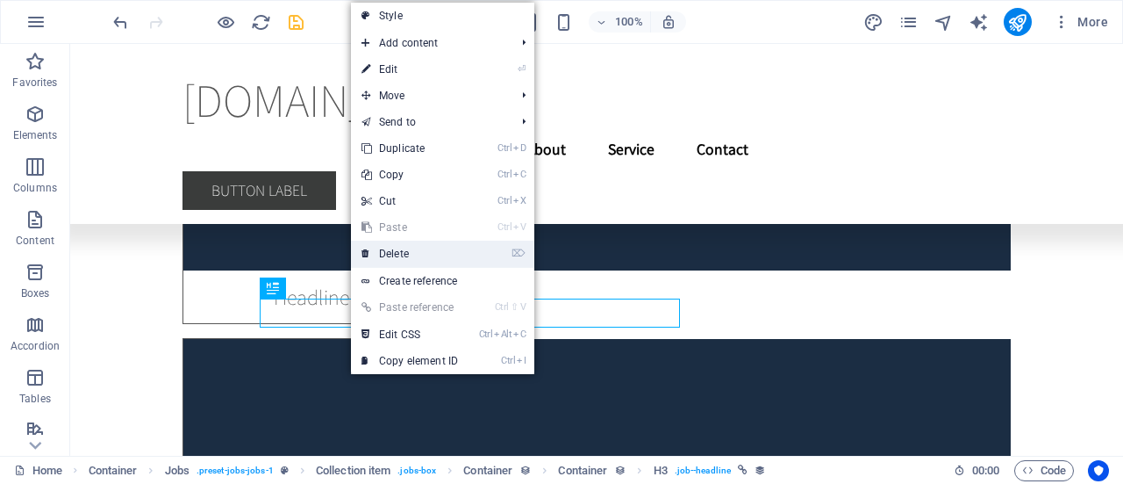
click at [391, 257] on link "⌦ Delete" at bounding box center [410, 253] width 118 height 26
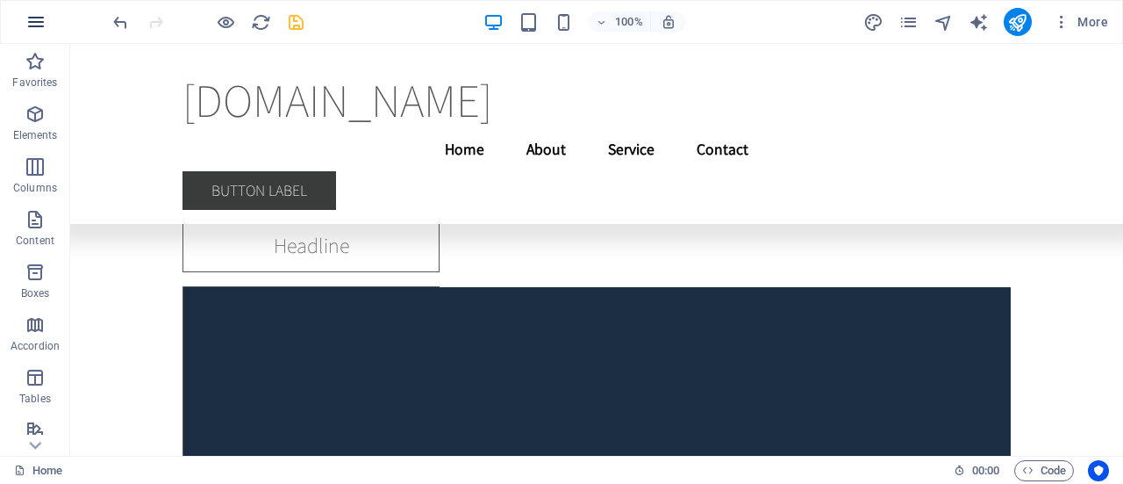
click at [36, 19] on icon "button" at bounding box center [35, 21] width 21 height 21
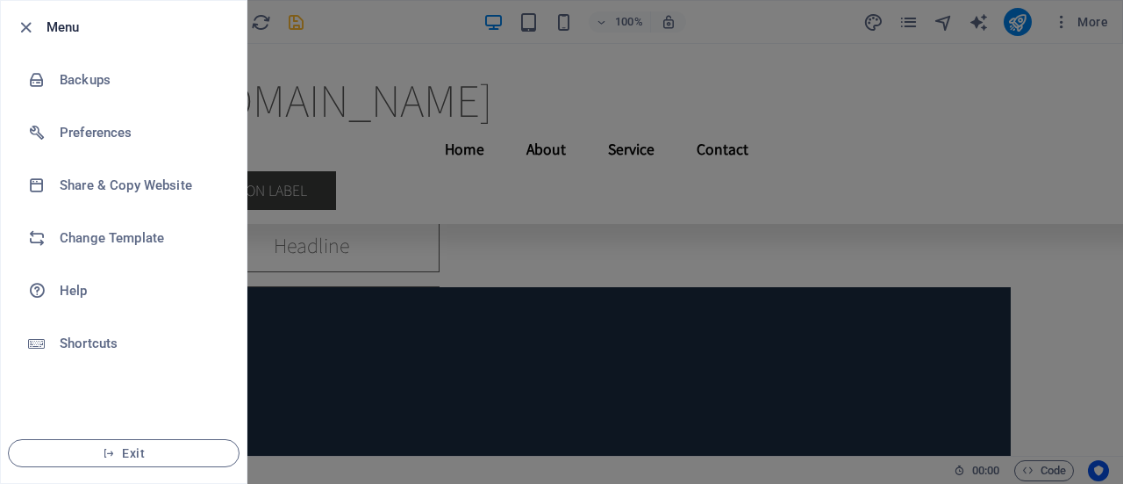
click at [721, 44] on div at bounding box center [561, 242] width 1123 height 484
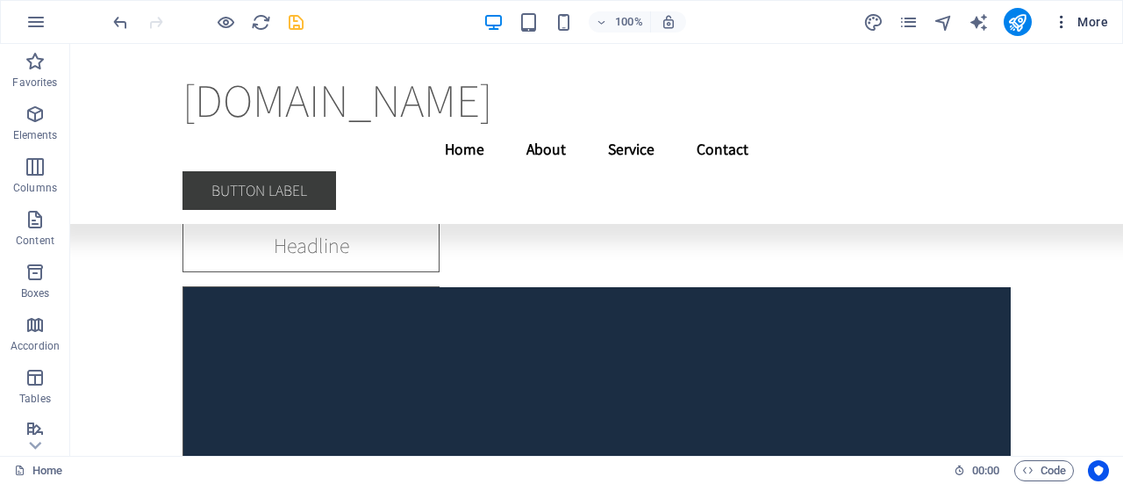
click at [1103, 22] on span "More" at bounding box center [1080, 22] width 55 height 18
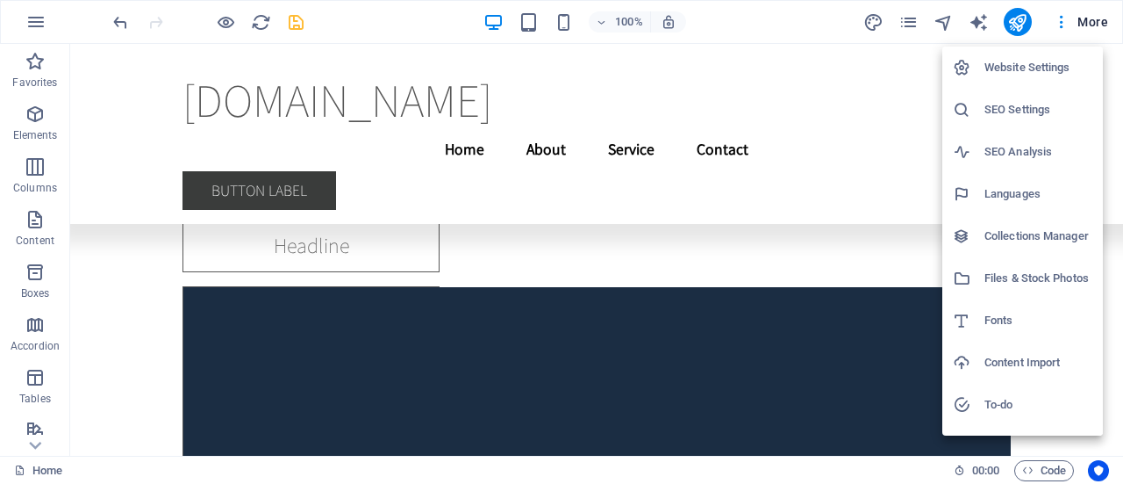
click at [909, 28] on div at bounding box center [561, 242] width 1123 height 484
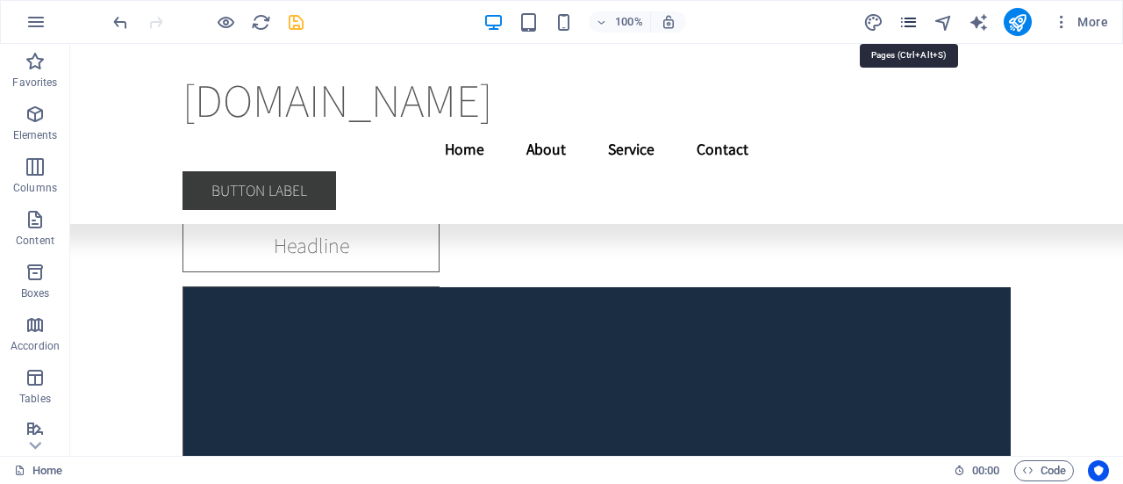
click at [917, 22] on icon "pages" at bounding box center [909, 22] width 20 height 20
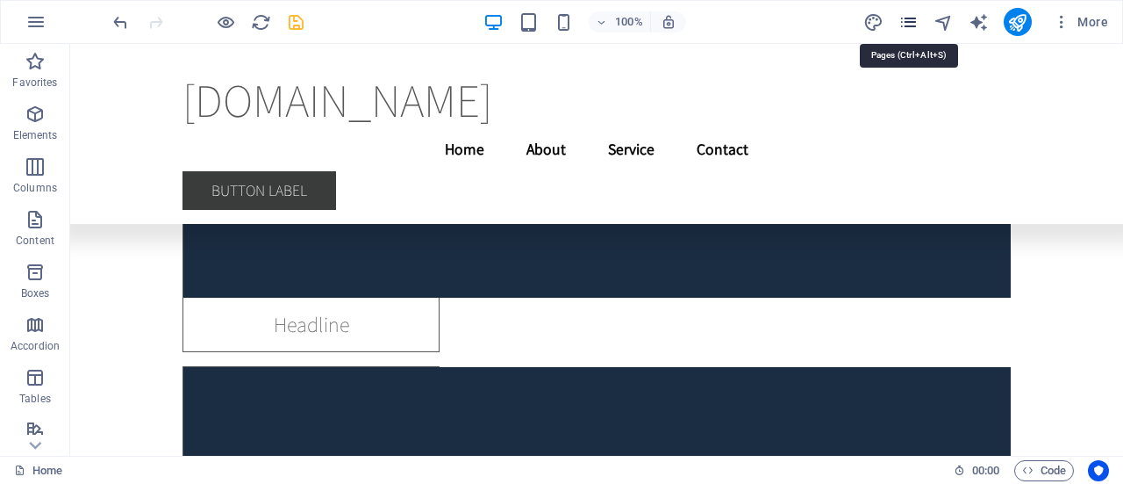
click at [917, 22] on icon "pages" at bounding box center [909, 22] width 20 height 20
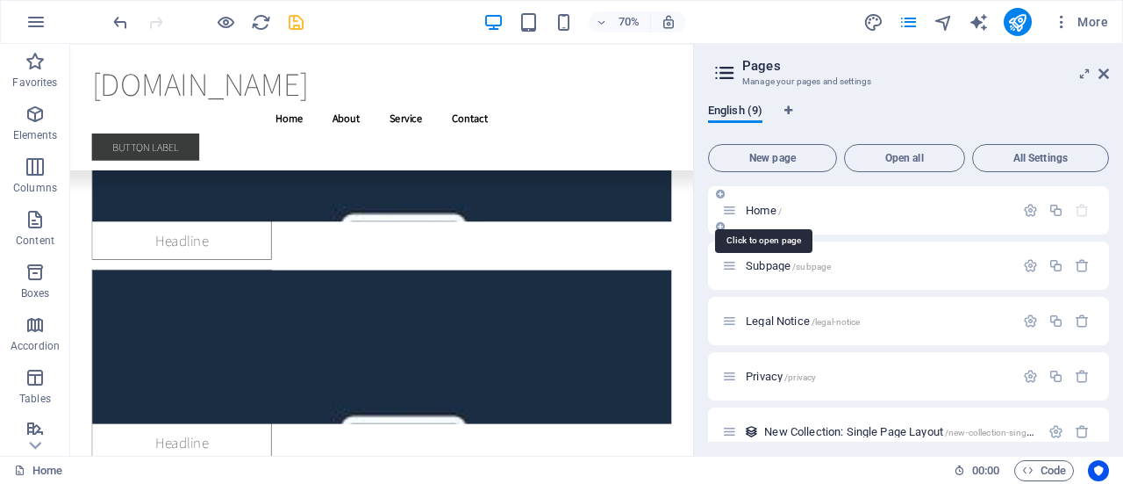
click at [769, 212] on span "Home /" at bounding box center [764, 210] width 36 height 13
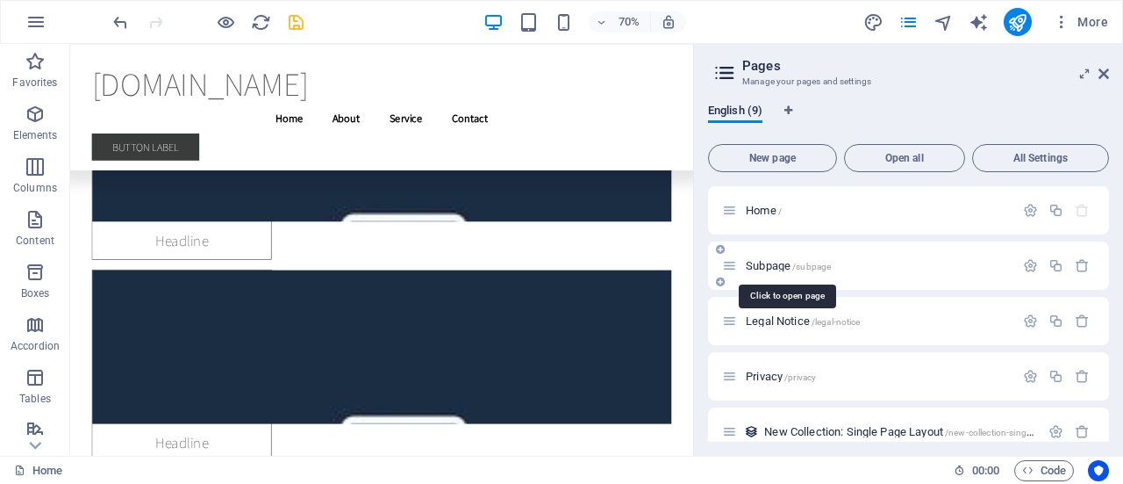
click at [766, 262] on span "Subpage /subpage" at bounding box center [788, 265] width 85 height 13
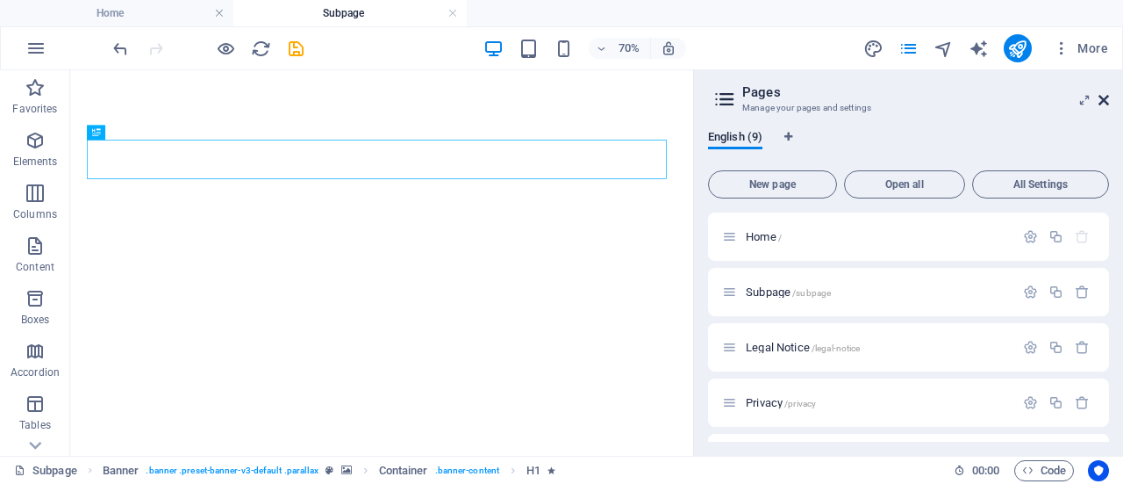
click at [1106, 97] on icon at bounding box center [1104, 100] width 11 height 14
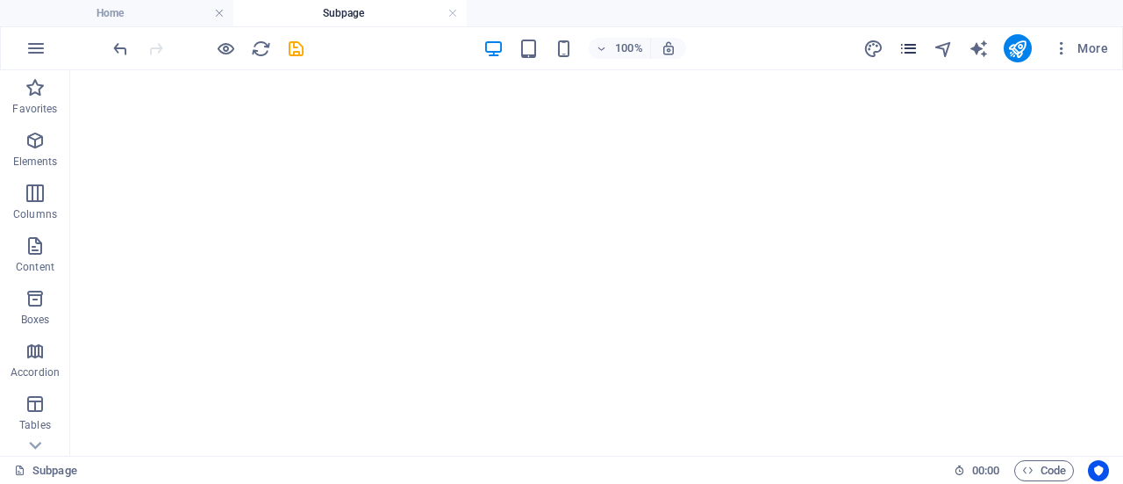
click at [920, 45] on span "pages" at bounding box center [909, 49] width 21 height 20
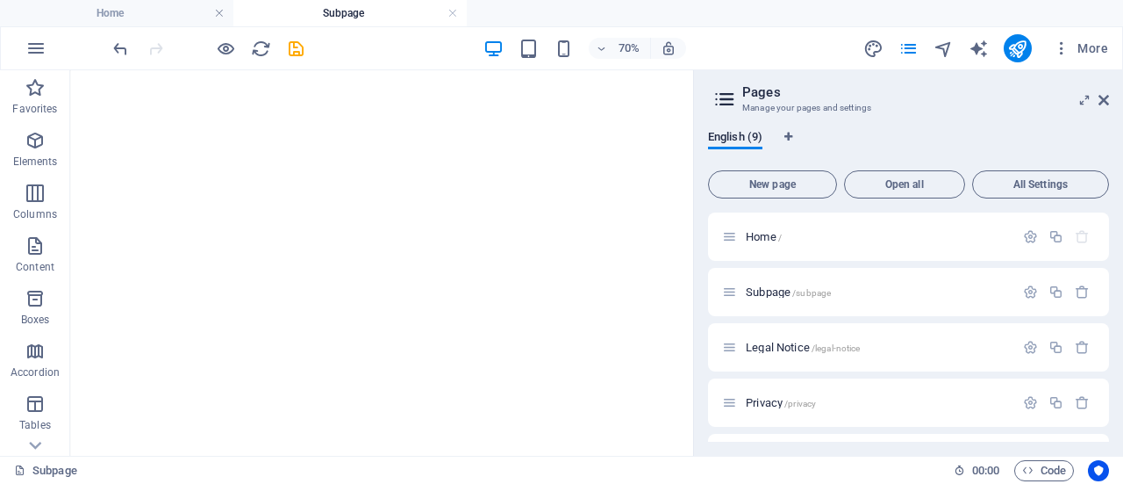
drag, startPoint x: 1110, startPoint y: 245, endPoint x: 1108, endPoint y: 285, distance: 40.5
click at [1108, 285] on div "English (9) New page Open all All Settings Home / Subpage /subpage Legal Notice…" at bounding box center [908, 286] width 429 height 340
click at [908, 185] on span "Open all" at bounding box center [904, 184] width 105 height 11
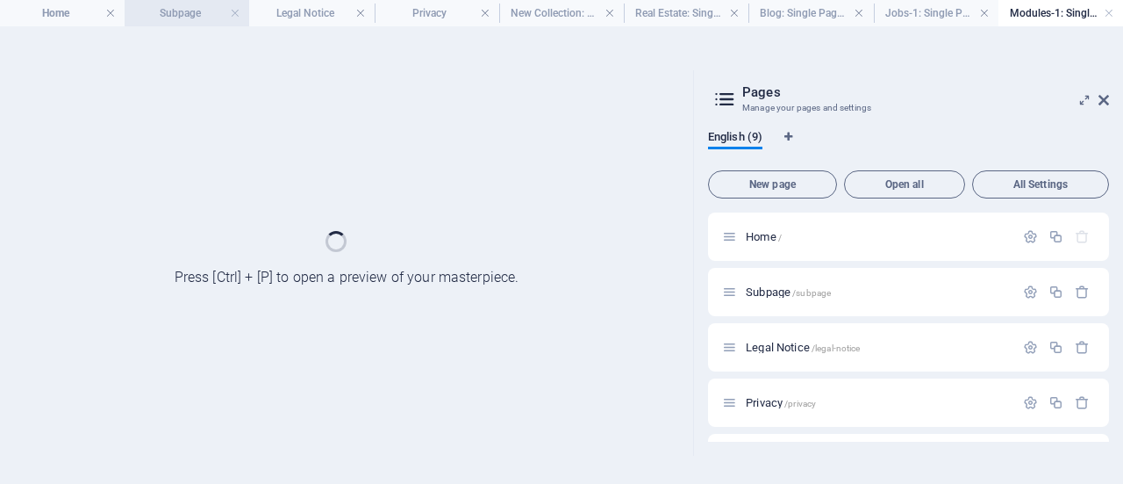
click at [171, 24] on li "Subpage" at bounding box center [187, 13] width 125 height 26
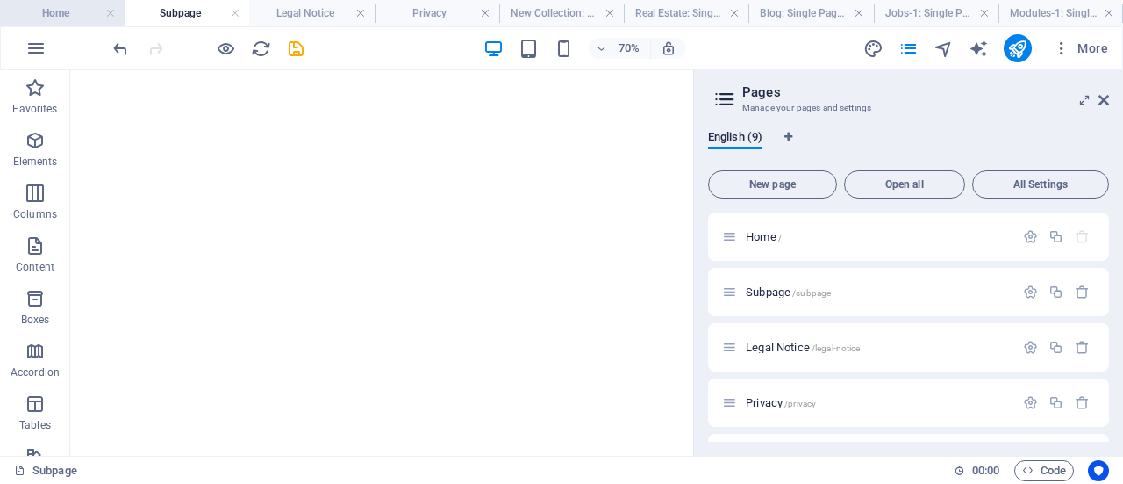
click at [75, 17] on h4 "Home" at bounding box center [62, 13] width 125 height 19
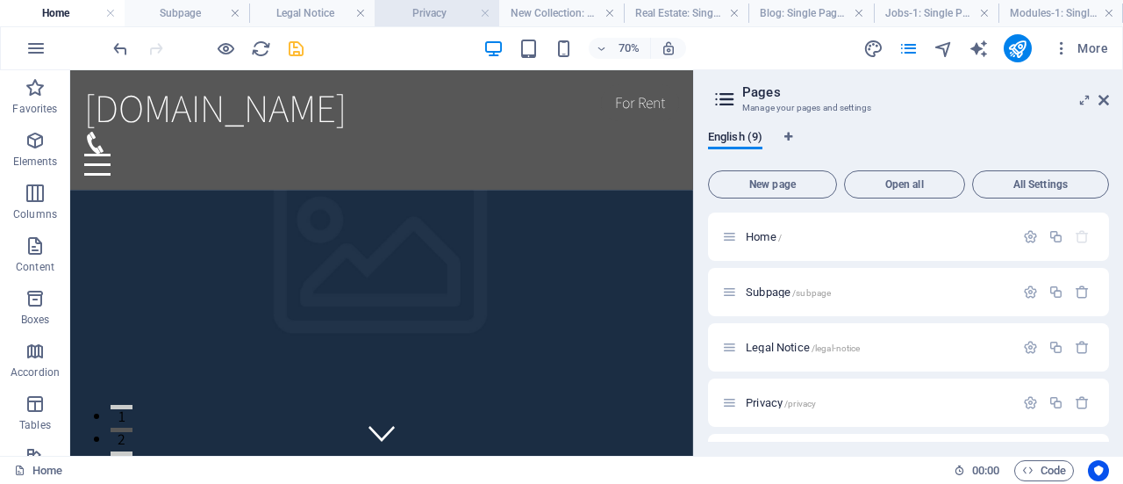
click at [423, 8] on h4 "Privacy" at bounding box center [437, 13] width 125 height 19
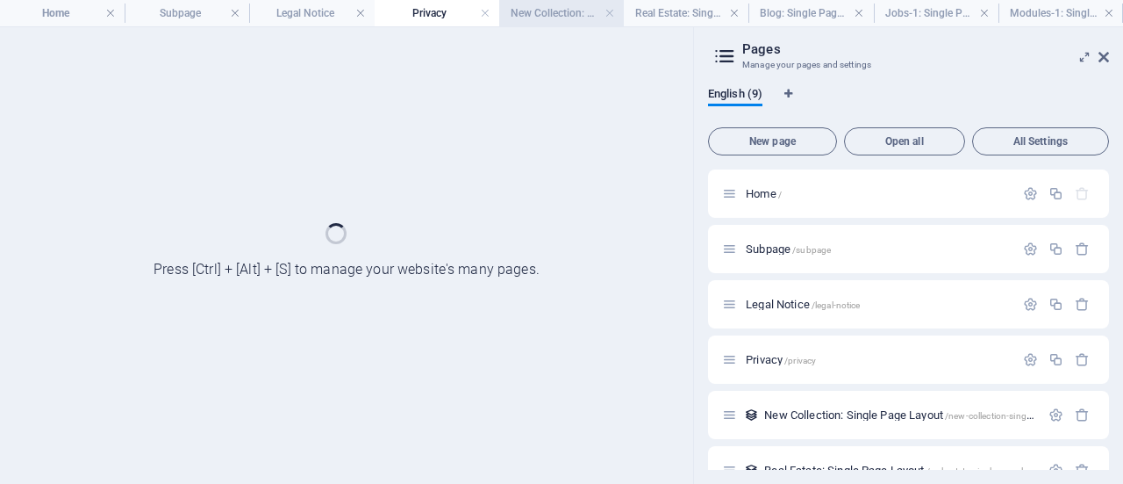
click at [569, 18] on h4 "New Collection: Single Page Layout" at bounding box center [561, 13] width 125 height 19
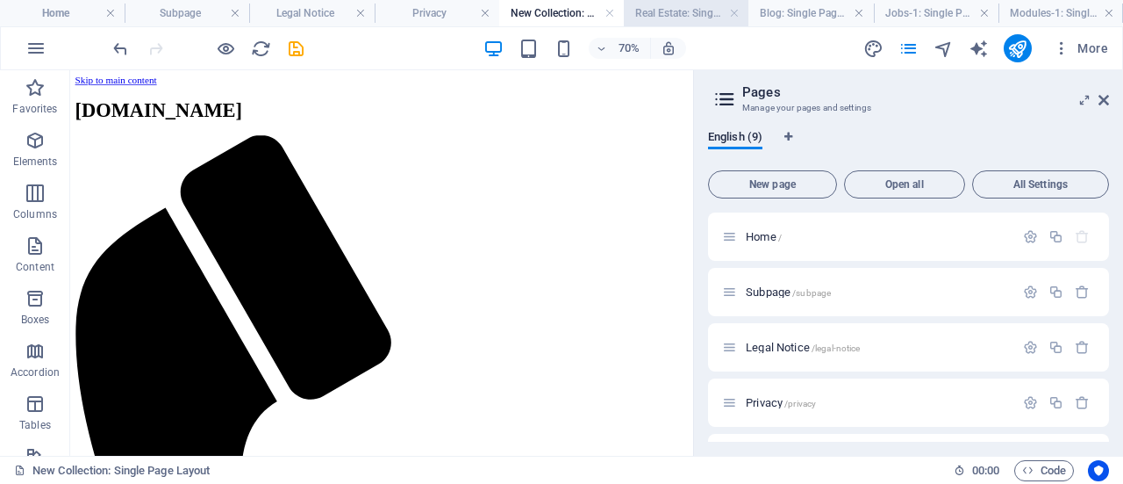
click at [668, 13] on h4 "Real Estate: Single Page Layout" at bounding box center [686, 13] width 125 height 19
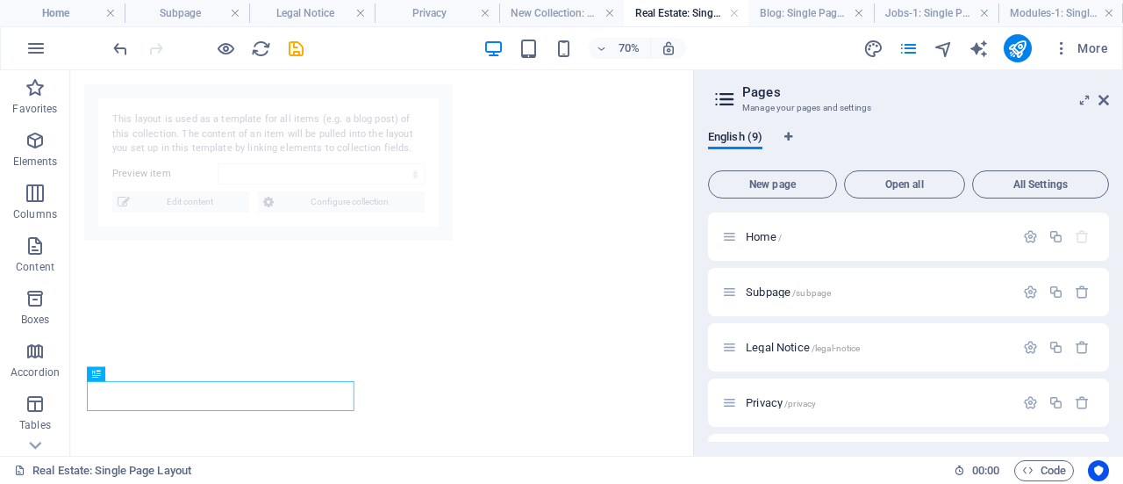
select select "68e2694a73690578570080d3"
